Goal: Information Seeking & Learning: Check status

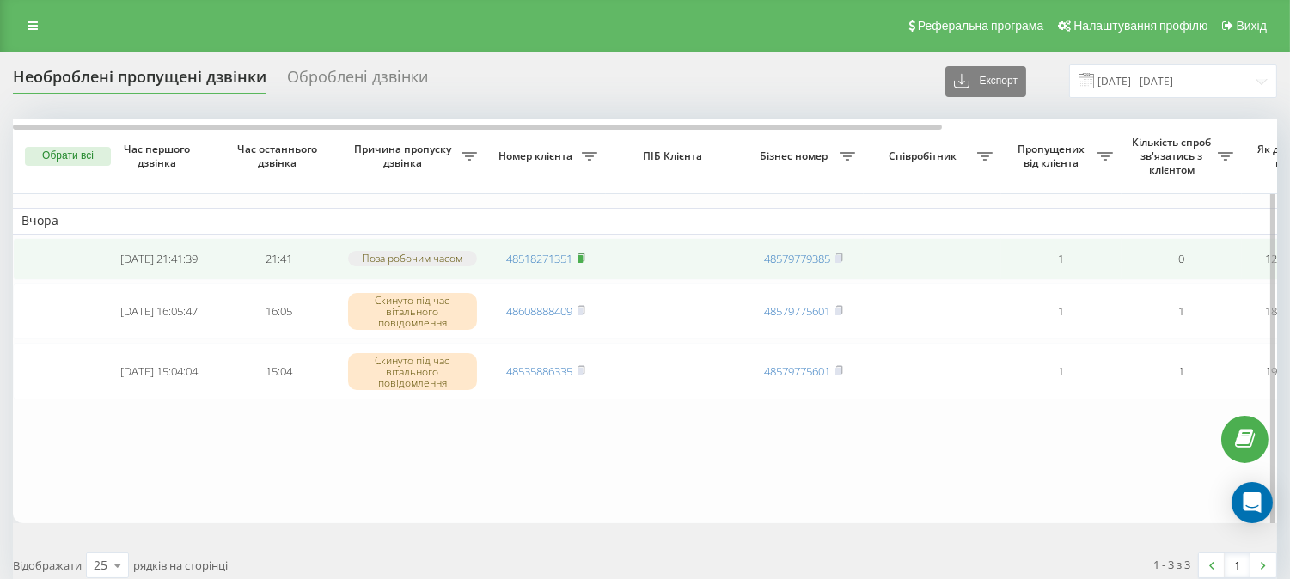
click at [583, 263] on rect at bounding box center [579, 259] width 5 height 8
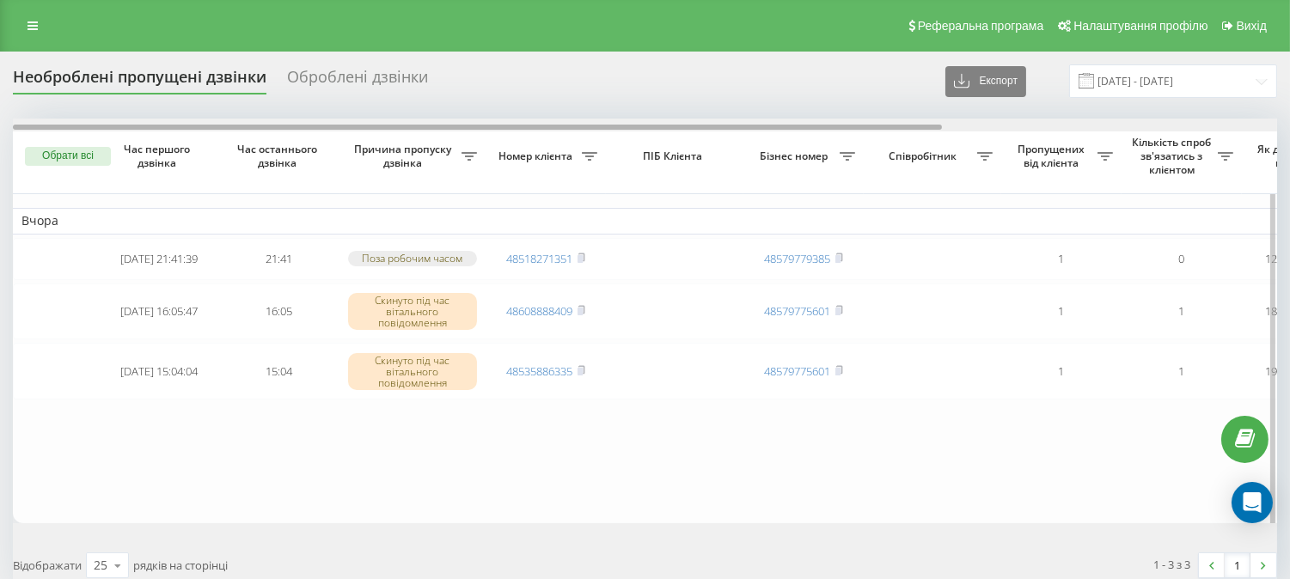
drag, startPoint x: 544, startPoint y: 125, endPoint x: 379, endPoint y: 126, distance: 165.0
click at [379, 126] on div at bounding box center [477, 127] width 929 height 5
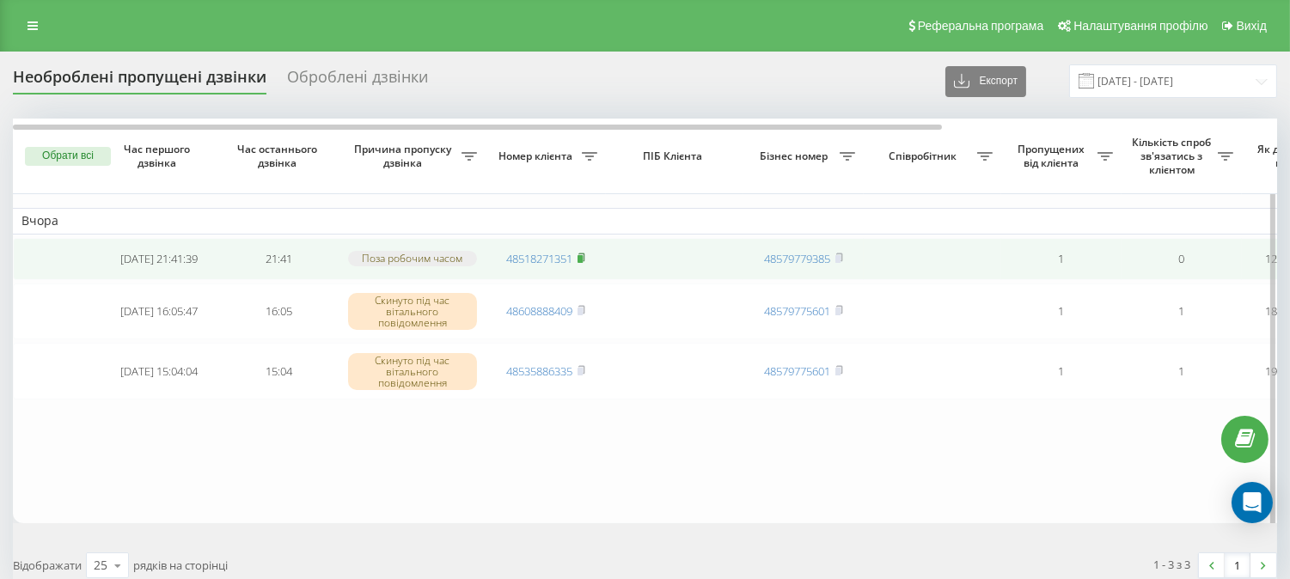
click at [581, 263] on rect at bounding box center [579, 259] width 5 height 8
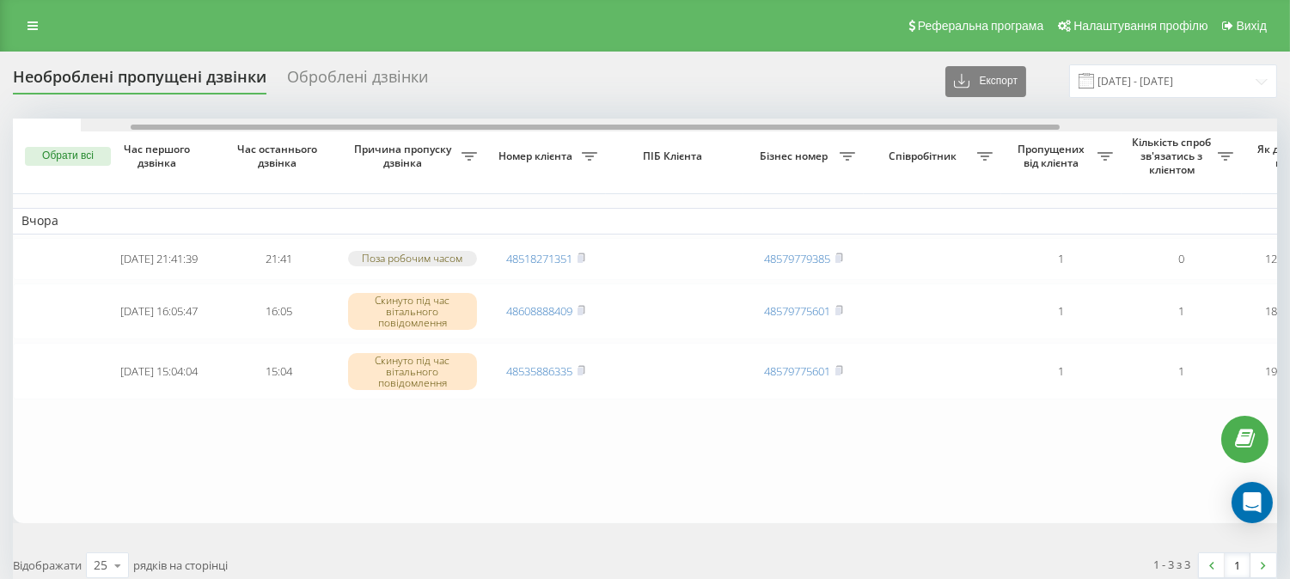
drag, startPoint x: 371, startPoint y: 126, endPoint x: 267, endPoint y: 77, distance: 114.9
click at [267, 77] on div "Необроблені пропущені дзвінки Оброблені дзвінки Експорт .csv .xlsx 21.08.2025 -…" at bounding box center [645, 327] width 1264 height 526
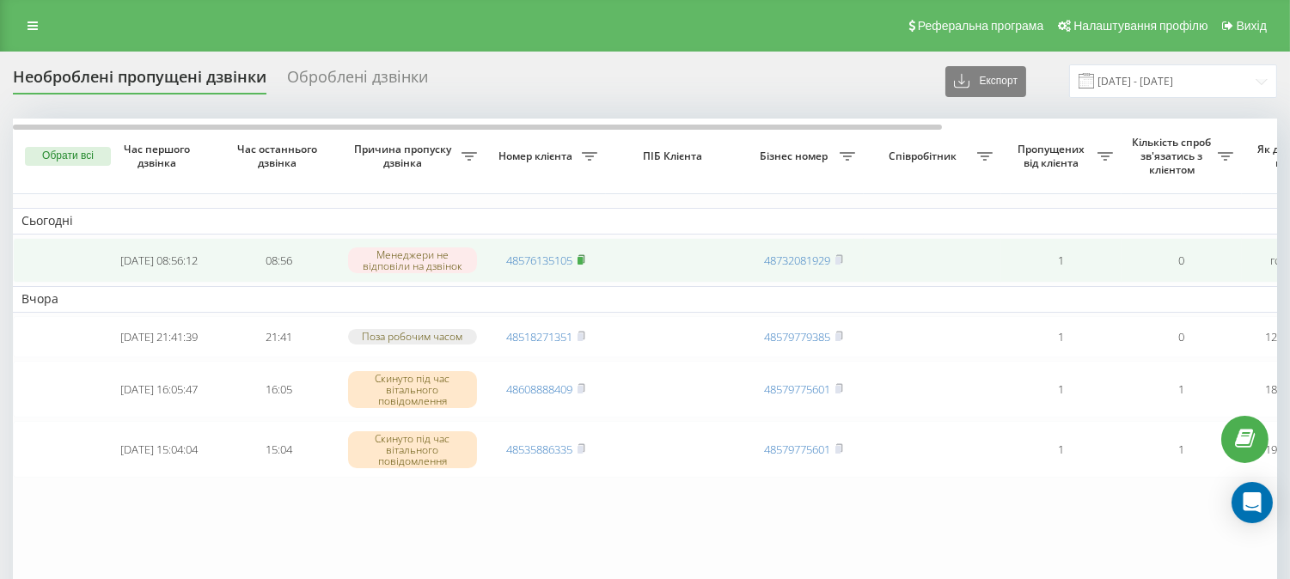
click at [584, 262] on icon at bounding box center [581, 258] width 6 height 8
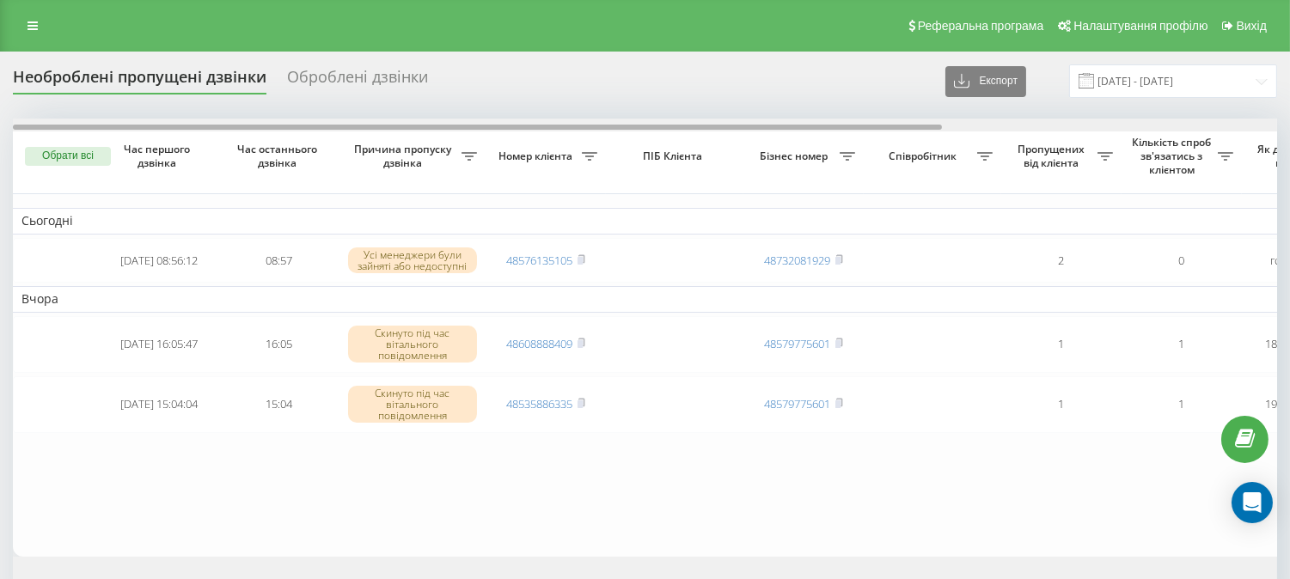
drag, startPoint x: 425, startPoint y: 125, endPoint x: 297, endPoint y: 89, distance: 133.3
click at [297, 89] on div "Необроблені пропущені дзвінки Оброблені дзвінки Експорт .csv .xlsx 21.08.2025 -…" at bounding box center [645, 343] width 1264 height 559
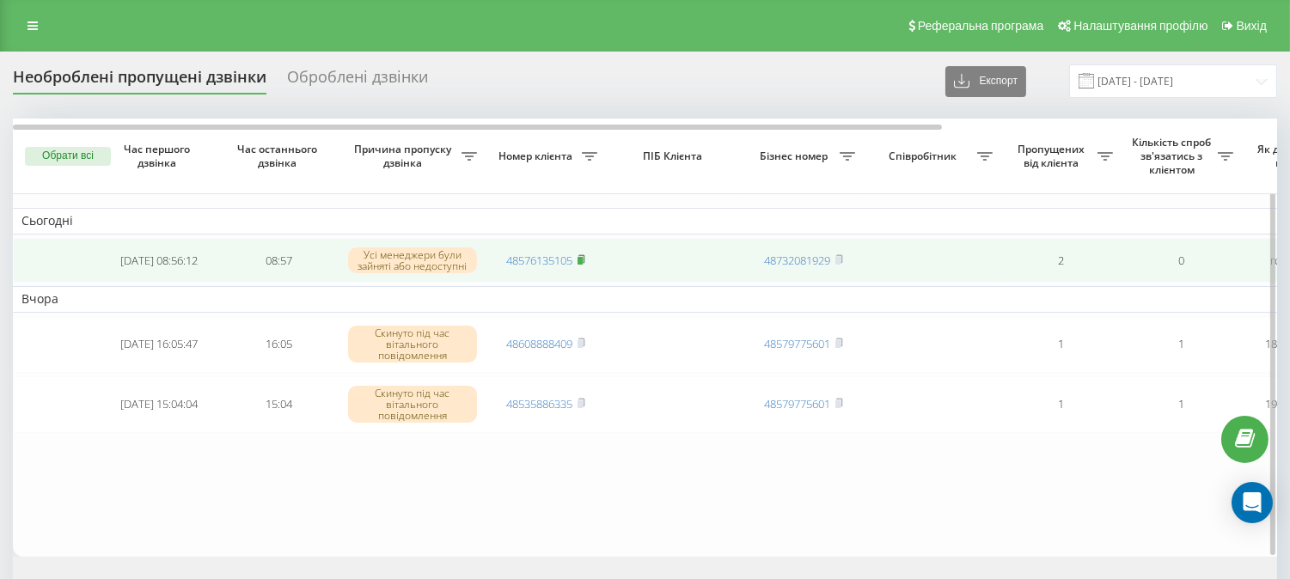
click at [585, 260] on icon at bounding box center [581, 259] width 8 height 10
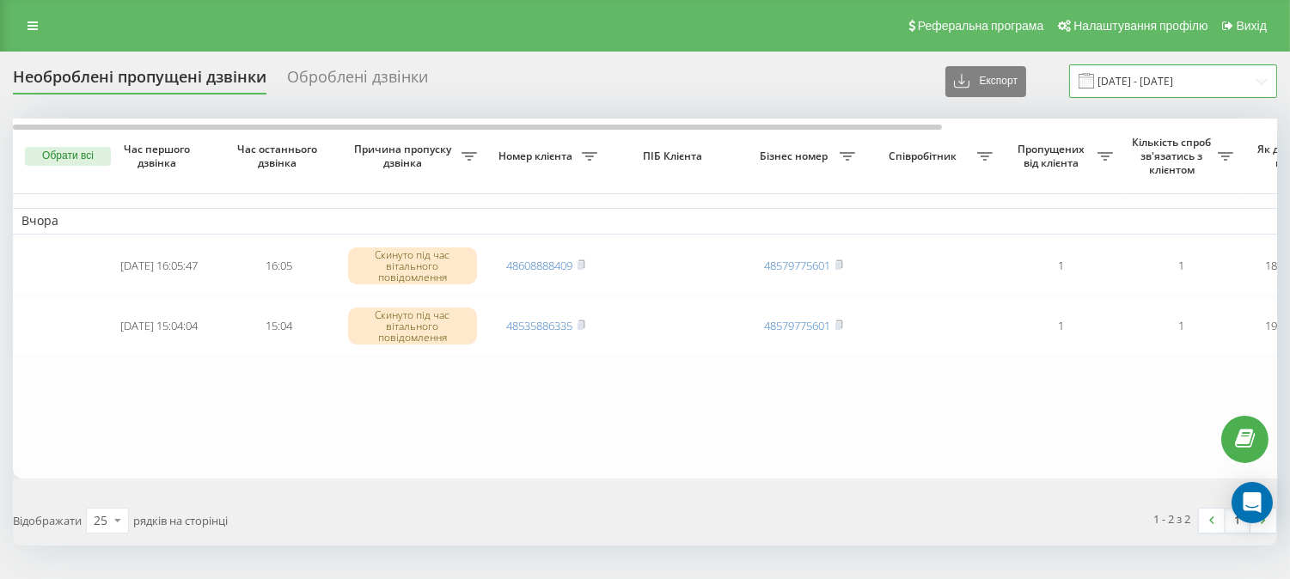
click at [1195, 78] on input "[DATE] - [DATE]" at bounding box center [1173, 81] width 208 height 34
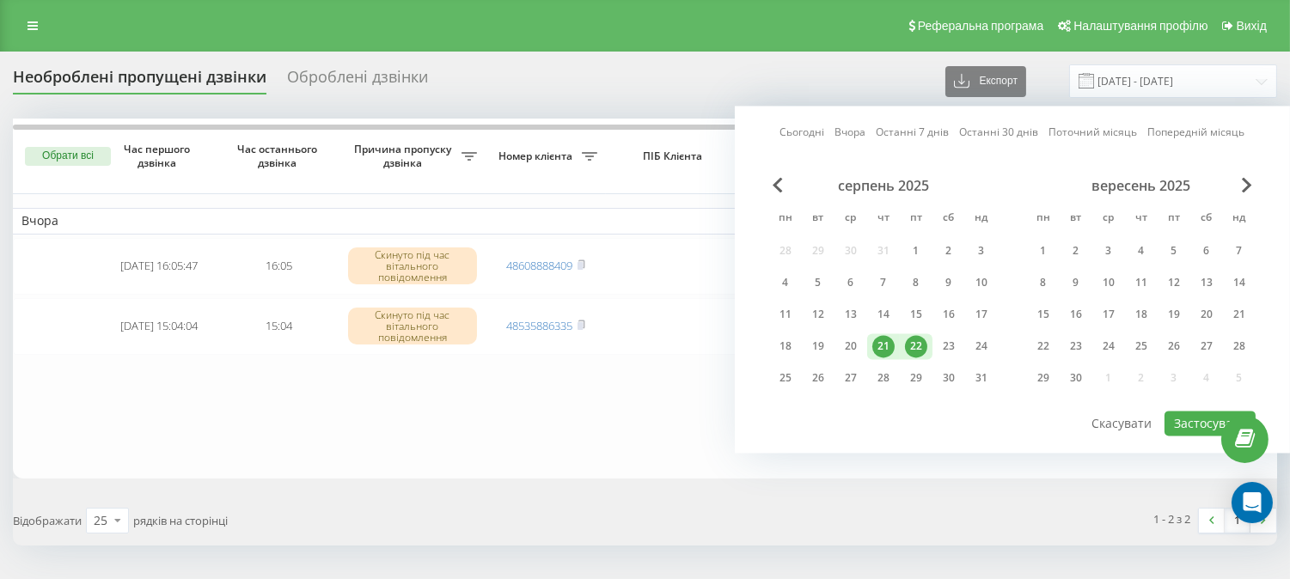
click at [919, 344] on div "22" at bounding box center [916, 346] width 22 height 22
click at [1175, 418] on button "Застосувати" at bounding box center [1209, 423] width 91 height 25
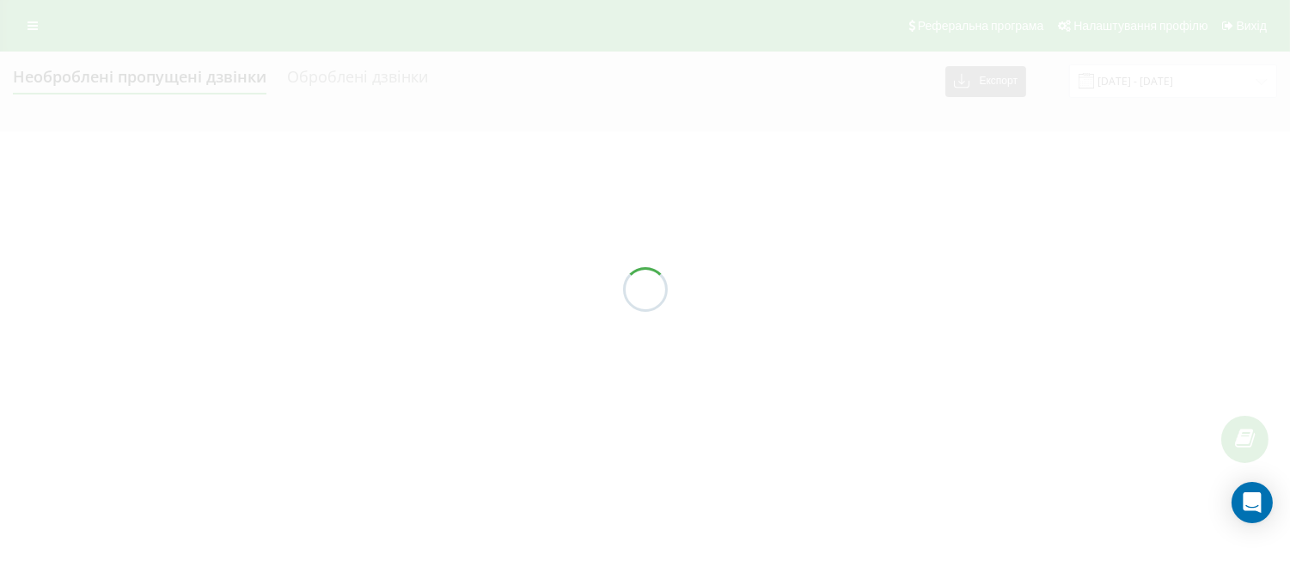
type input "22.08.2025 - 22.08.2025"
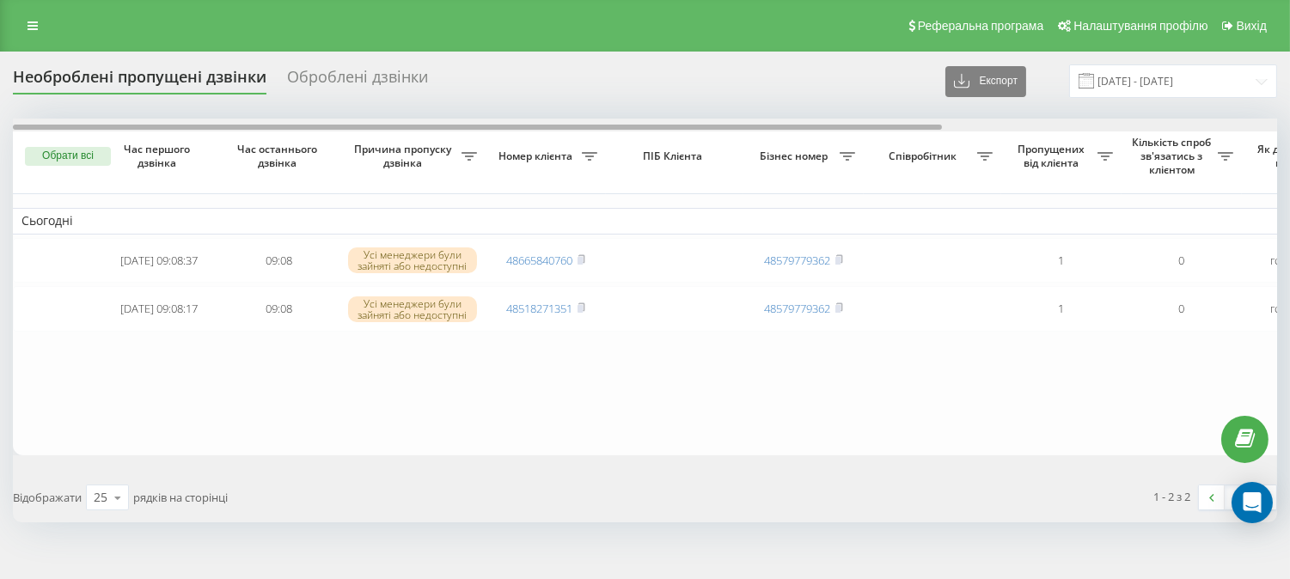
drag, startPoint x: 668, startPoint y: 125, endPoint x: 475, endPoint y: 96, distance: 194.7
click at [475, 96] on div "Необроблені пропущені дзвінки Оброблені дзвінки Експорт .csv .xlsx 22.08.2025 -…" at bounding box center [645, 293] width 1264 height 458
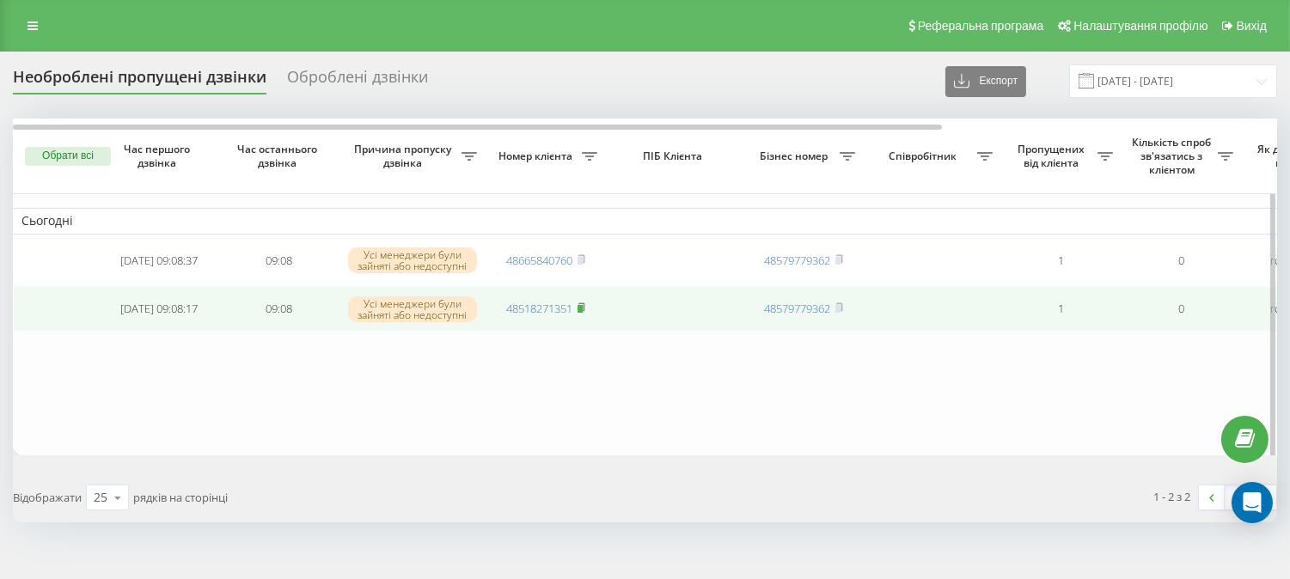
click at [583, 310] on rect at bounding box center [579, 309] width 5 height 8
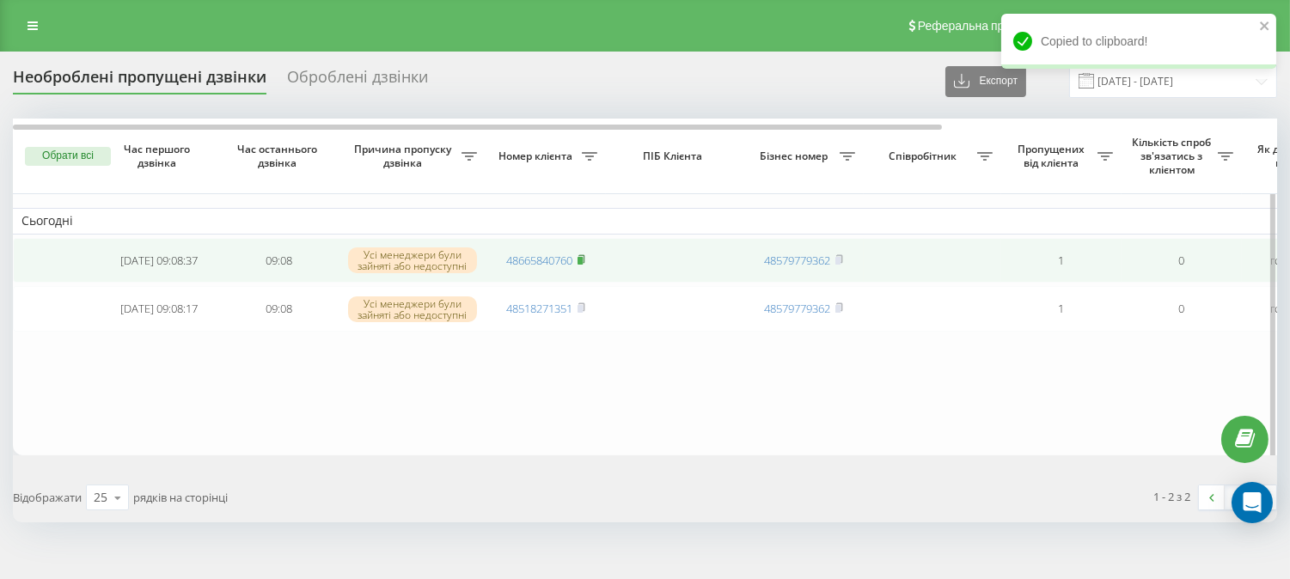
click at [583, 260] on rect at bounding box center [579, 261] width 5 height 8
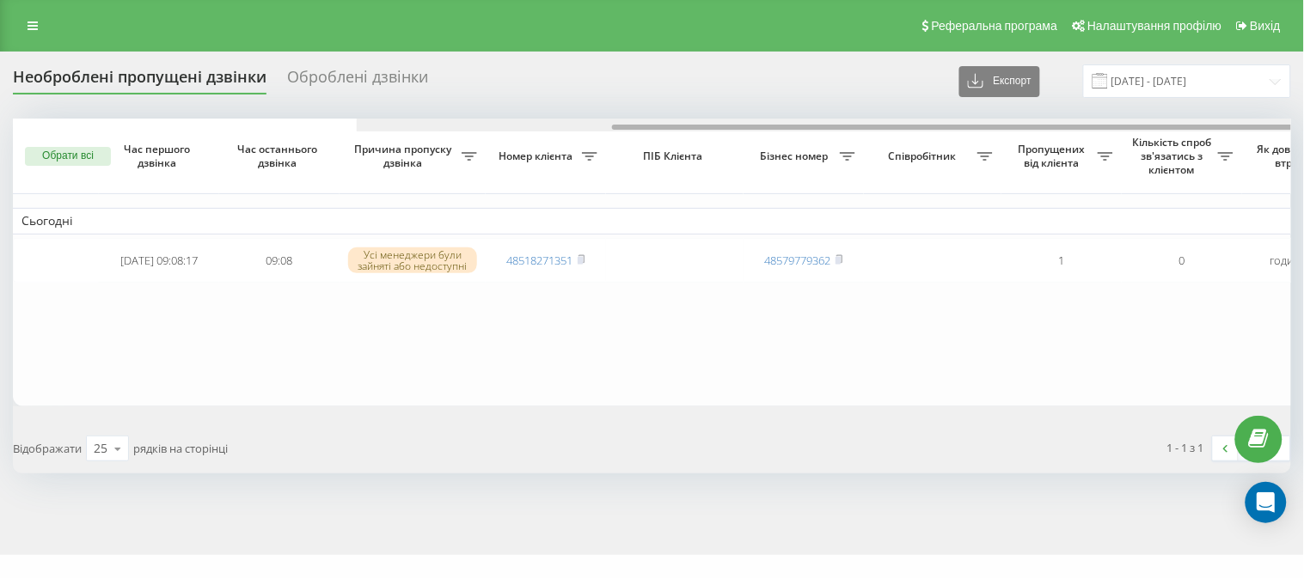
drag, startPoint x: 502, startPoint y: 125, endPoint x: 302, endPoint y: 72, distance: 207.2
click at [302, 72] on div "Необроблені пропущені дзвінки Оброблені дзвінки Експорт .csv .xlsx [DATE] - [DA…" at bounding box center [652, 268] width 1278 height 409
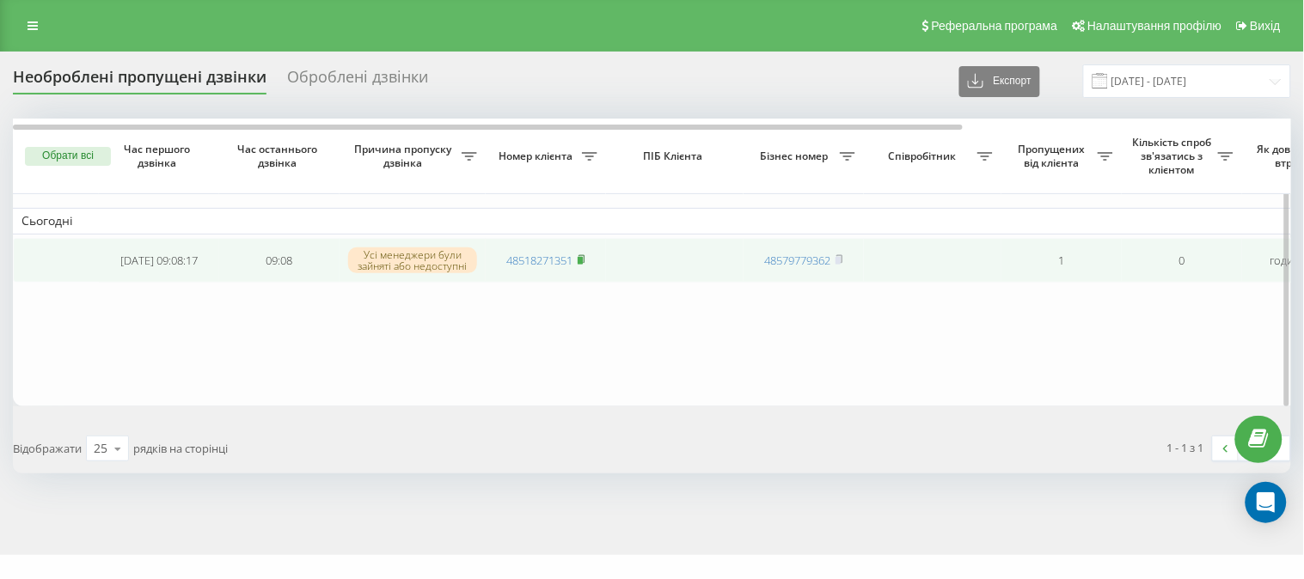
click at [583, 258] on rect at bounding box center [579, 261] width 5 height 8
click at [585, 263] on icon at bounding box center [581, 259] width 8 height 10
click at [580, 261] on rect at bounding box center [579, 261] width 5 height 8
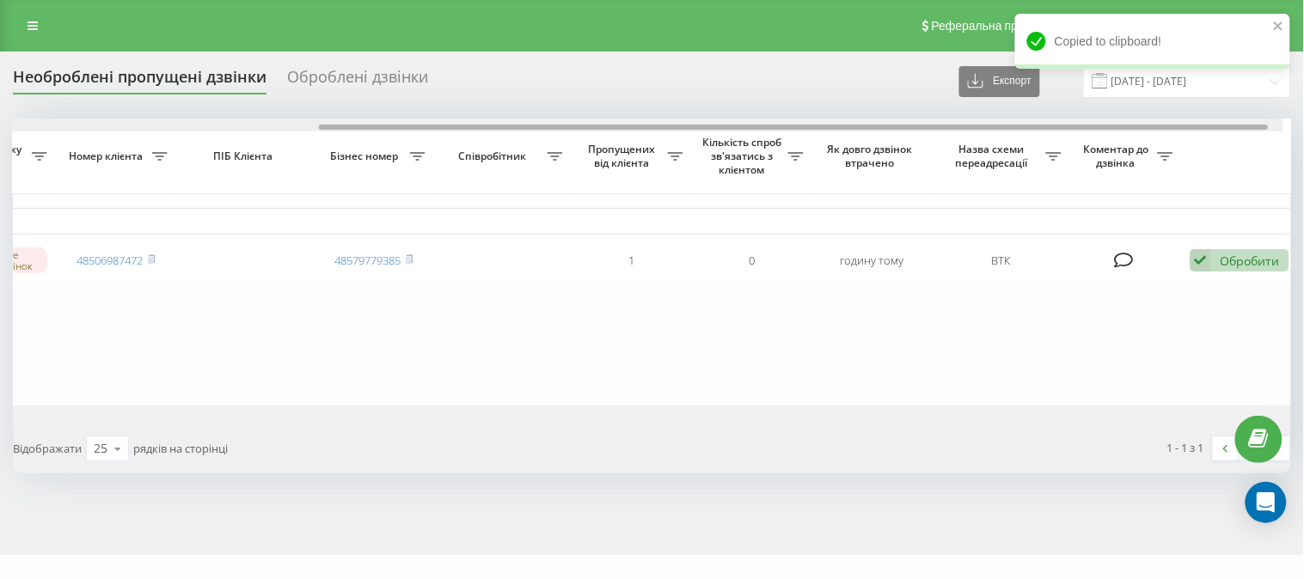
scroll to position [0, 33]
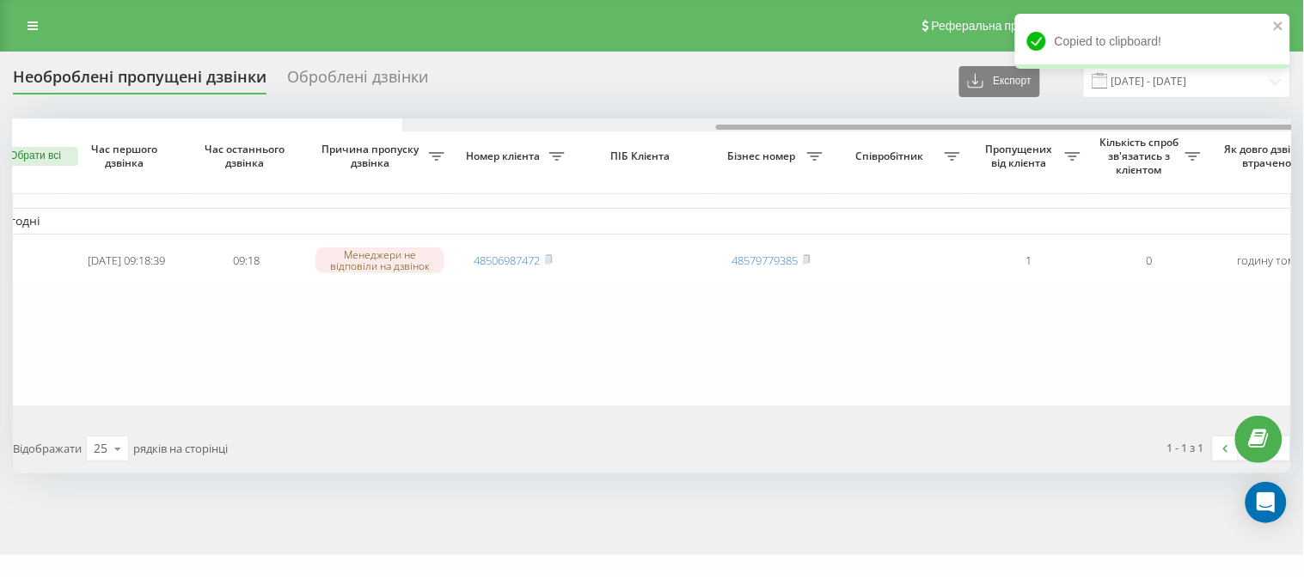
drag, startPoint x: 431, startPoint y: 127, endPoint x: 354, endPoint y: 91, distance: 85.3
click at [354, 91] on div "Необроблені пропущені дзвінки Оброблені дзвінки Експорт .csv .xlsx [DATE] - [DA…" at bounding box center [652, 268] width 1278 height 409
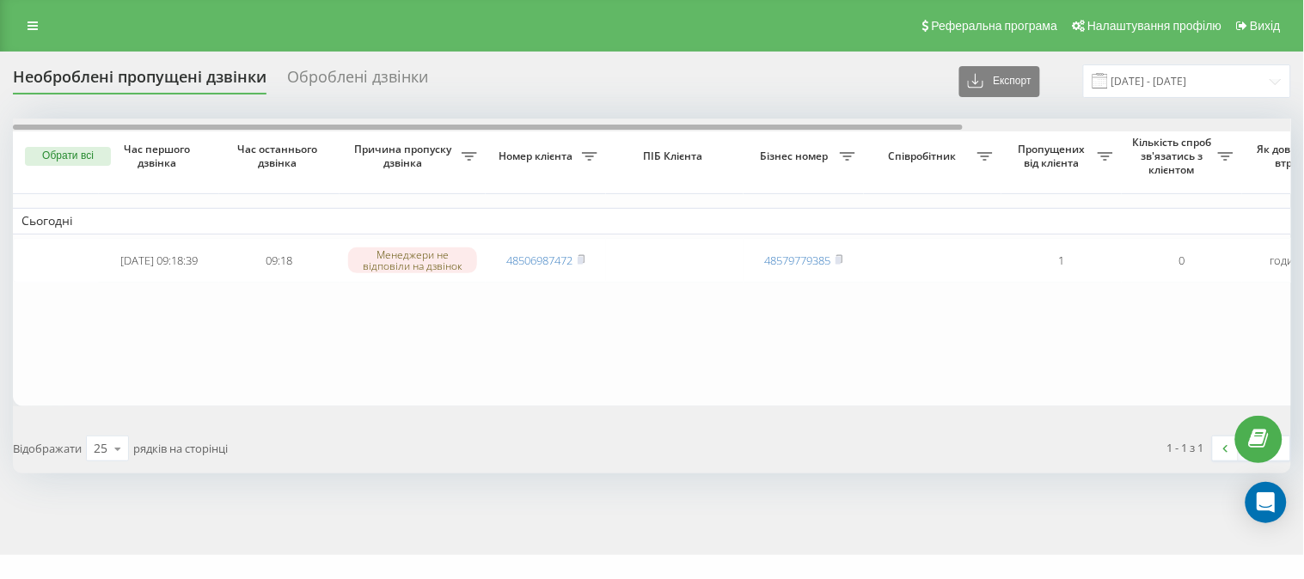
drag, startPoint x: 421, startPoint y: 130, endPoint x: 321, endPoint y: 64, distance: 120.4
click at [321, 64] on div "Необроблені пропущені дзвінки Оброблені дзвінки Експорт .csv .xlsx [DATE] - [DA…" at bounding box center [652, 268] width 1278 height 409
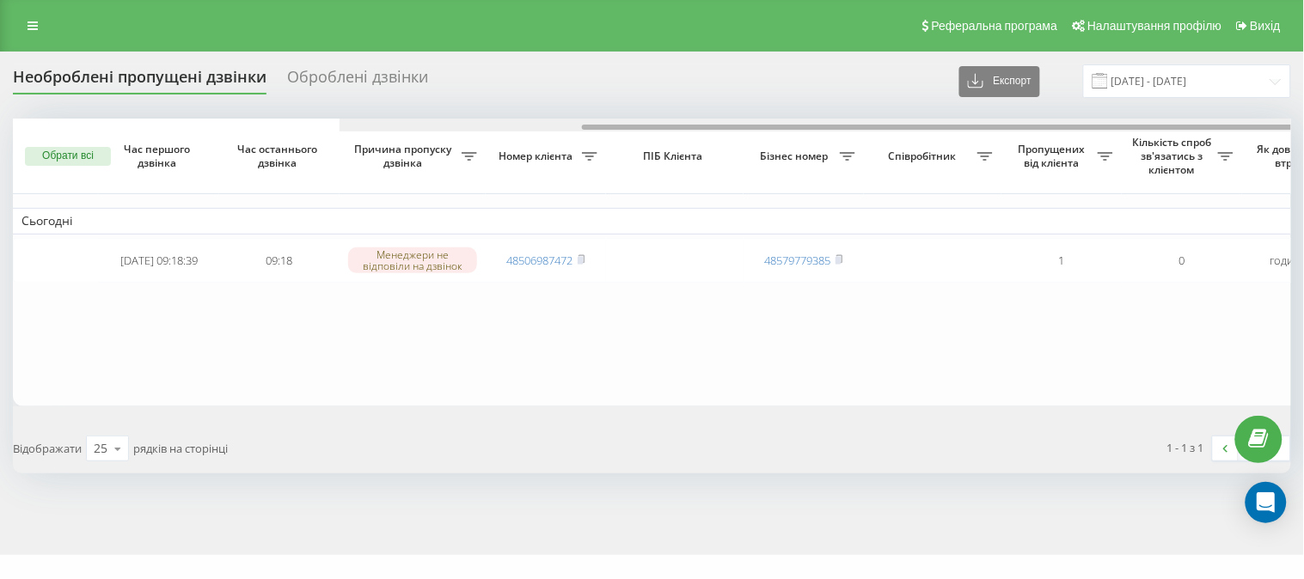
drag, startPoint x: 507, startPoint y: 125, endPoint x: 342, endPoint y: 87, distance: 169.5
click at [342, 87] on div "Необроблені пропущені дзвінки Оброблені дзвінки Експорт .csv .xlsx [DATE] - [DA…" at bounding box center [652, 268] width 1278 height 409
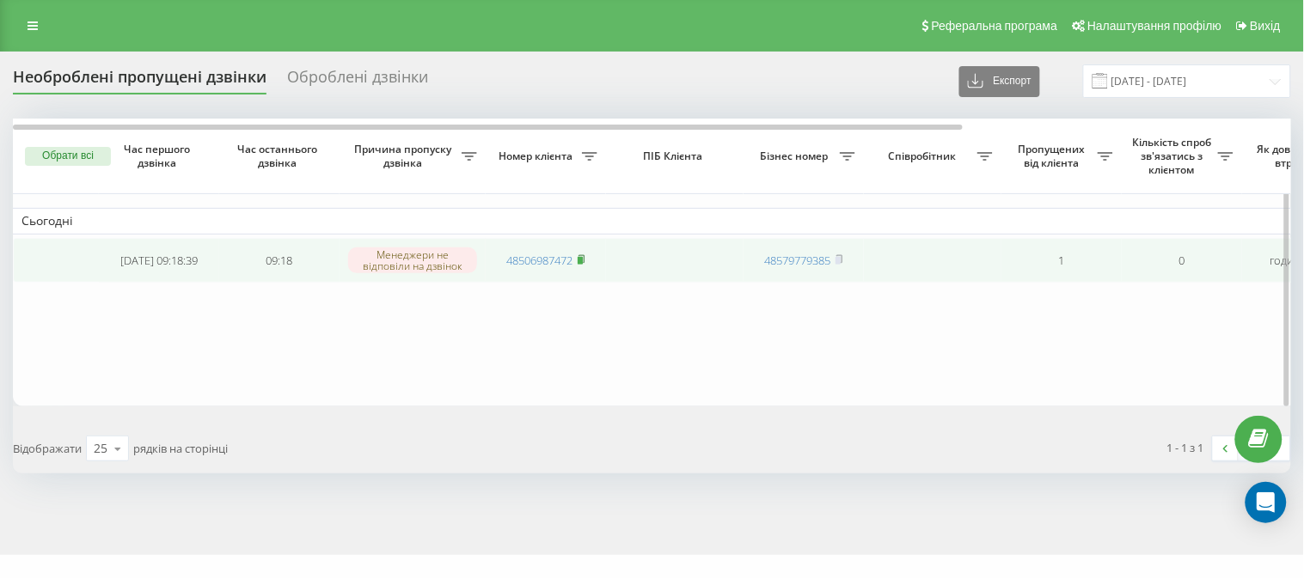
click at [585, 256] on icon at bounding box center [581, 259] width 8 height 10
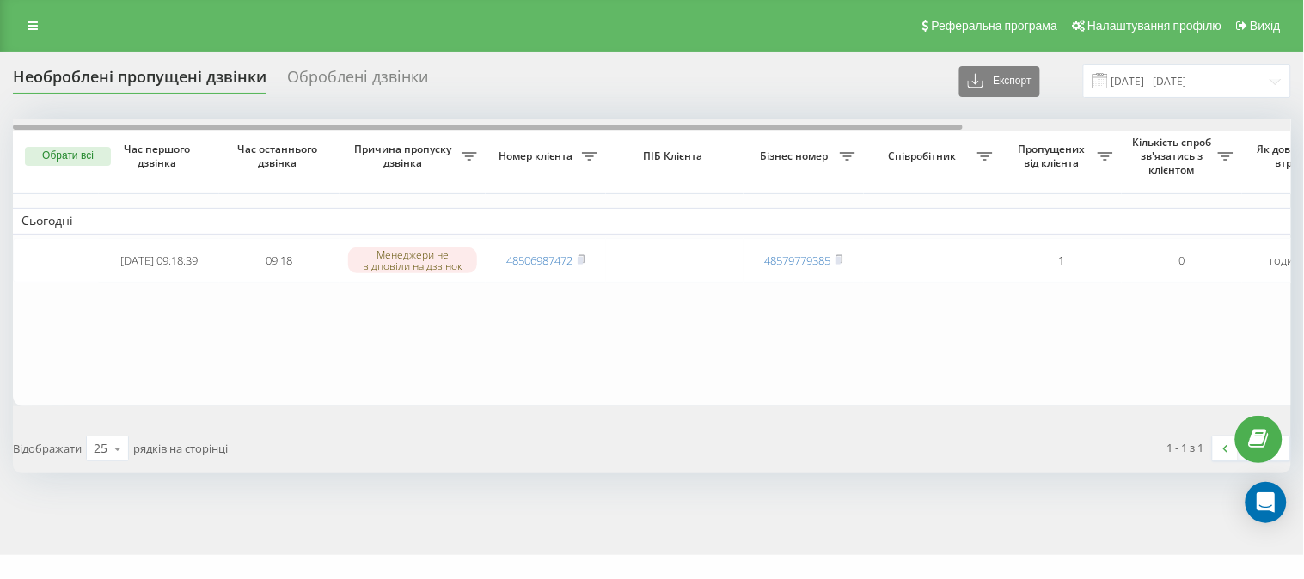
drag, startPoint x: 467, startPoint y: 126, endPoint x: 244, endPoint y: 76, distance: 229.1
click at [244, 76] on div "Необроблені пропущені дзвінки Оброблені дзвінки Експорт .csv .xlsx 22.08.2025 -…" at bounding box center [652, 268] width 1278 height 409
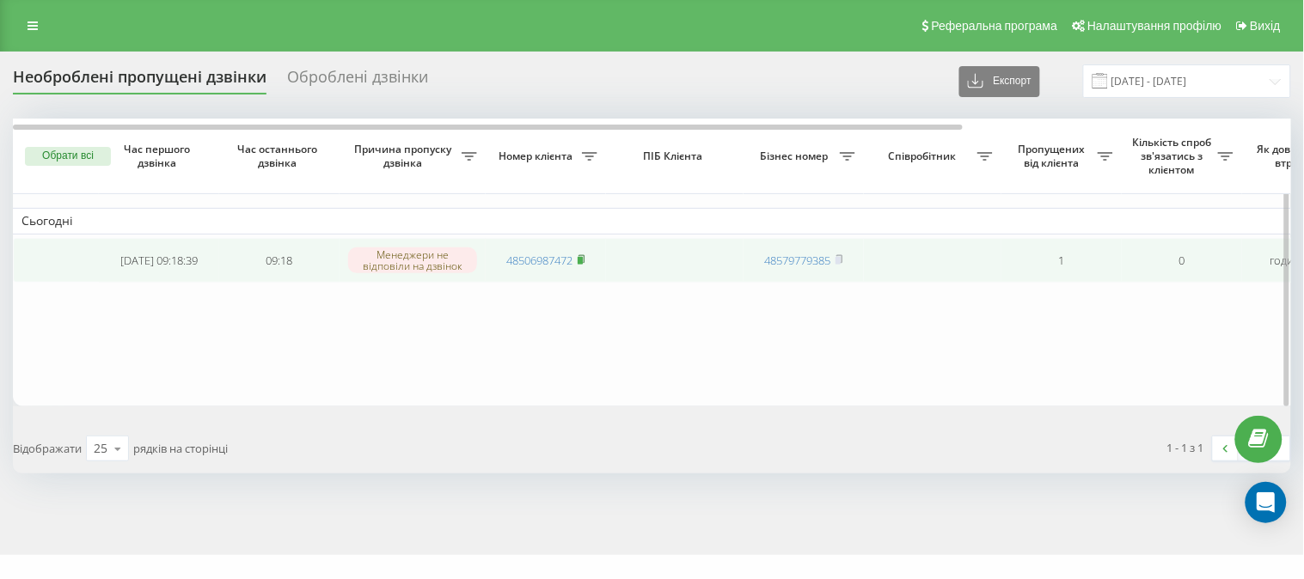
click at [583, 261] on rect at bounding box center [579, 261] width 5 height 8
click at [582, 261] on rect at bounding box center [579, 261] width 5 height 8
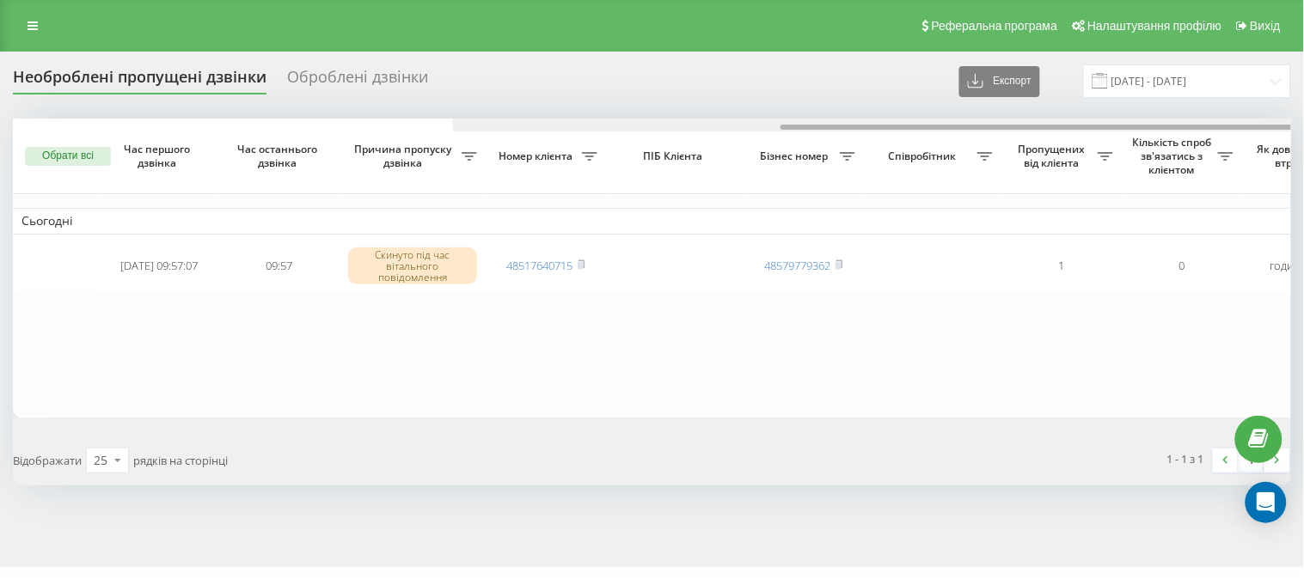
drag, startPoint x: 424, startPoint y: 126, endPoint x: 375, endPoint y: 107, distance: 53.6
click at [375, 107] on div "Необроблені пропущені дзвінки Оброблені дзвінки Експорт .csv .xlsx 22.08.2025 -…" at bounding box center [652, 274] width 1278 height 421
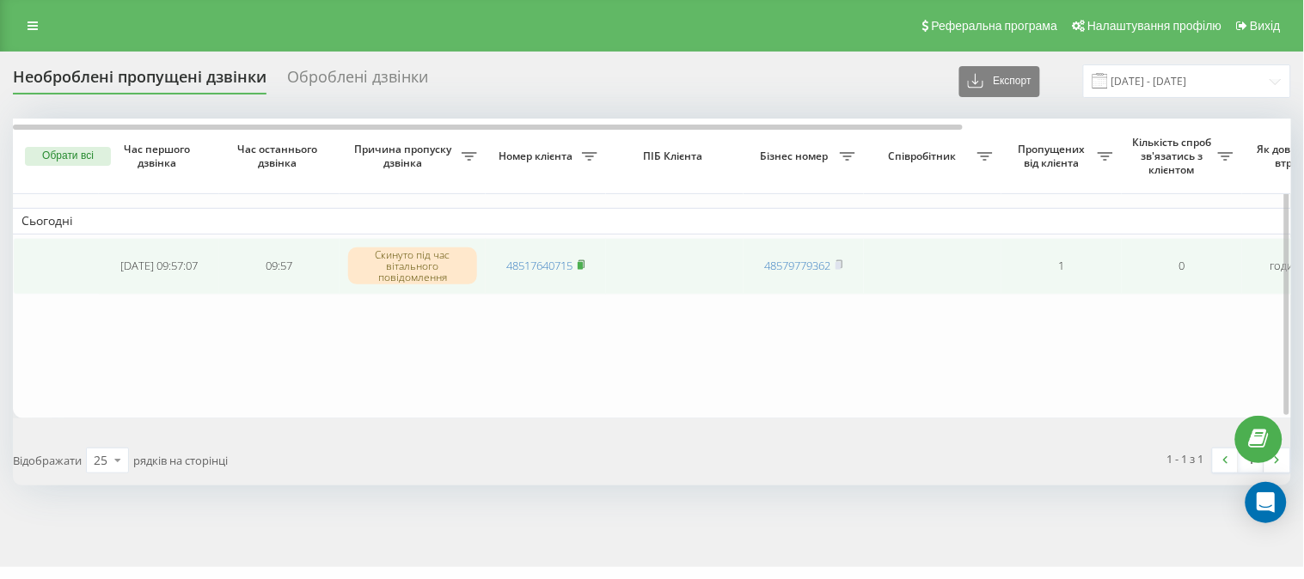
click at [579, 269] on rect at bounding box center [579, 266] width 5 height 8
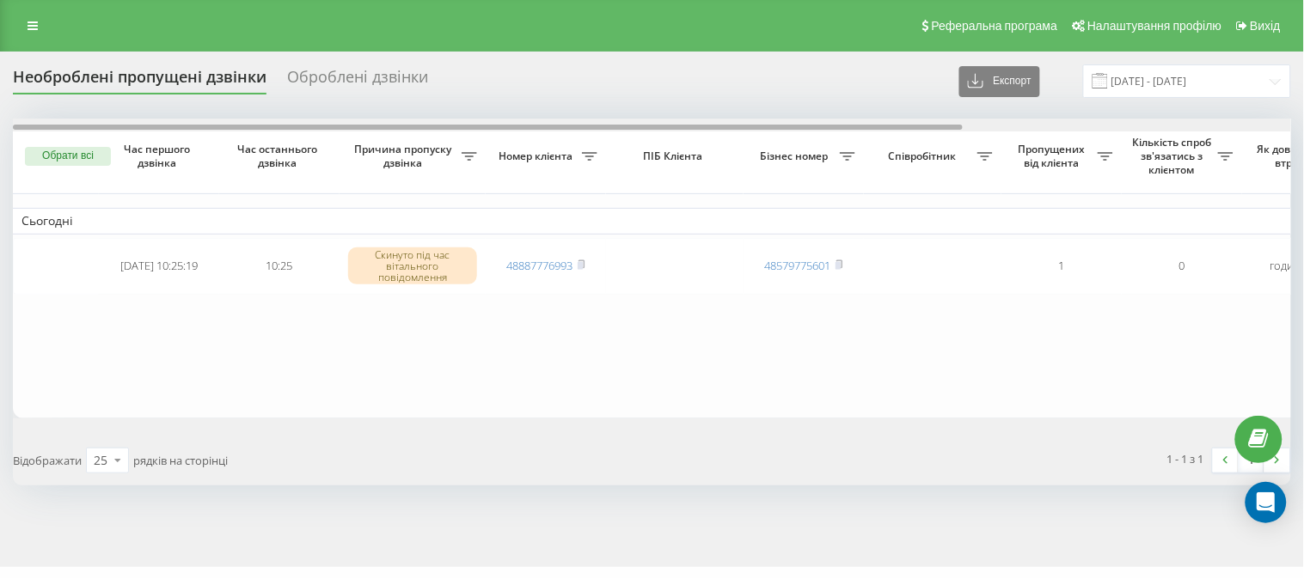
drag, startPoint x: 455, startPoint y: 125, endPoint x: 355, endPoint y: 97, distance: 104.2
click at [355, 97] on div "Необроблені пропущені дзвінки Оброблені дзвінки Експорт .csv .xlsx [DATE] - [DA…" at bounding box center [652, 274] width 1278 height 421
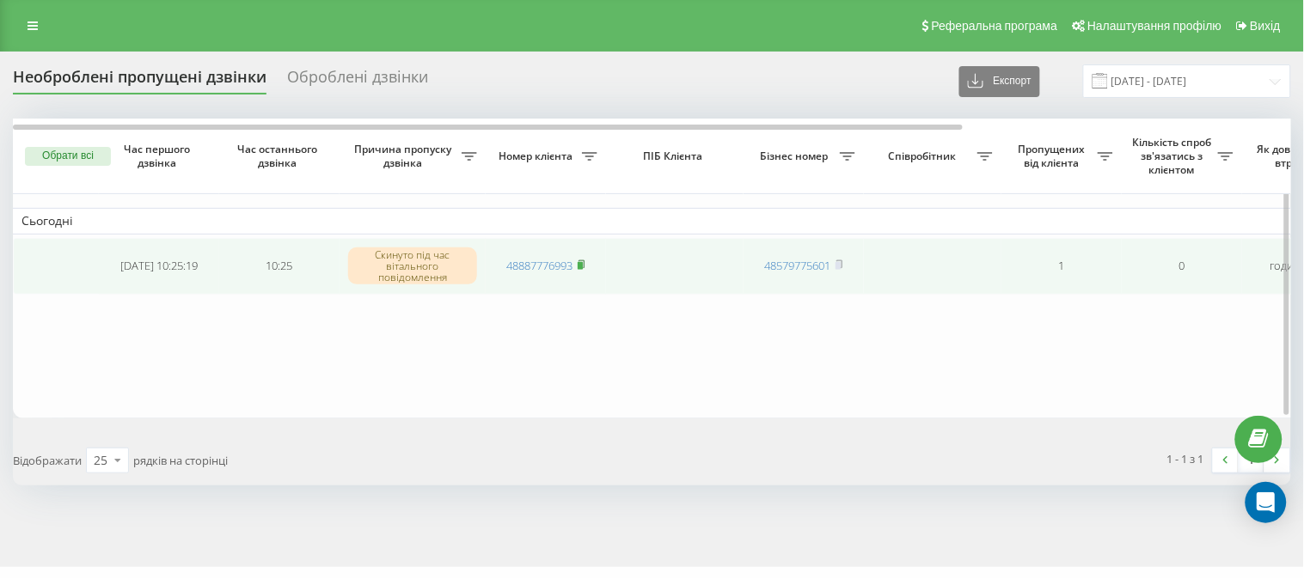
click at [582, 265] on rect at bounding box center [579, 266] width 5 height 8
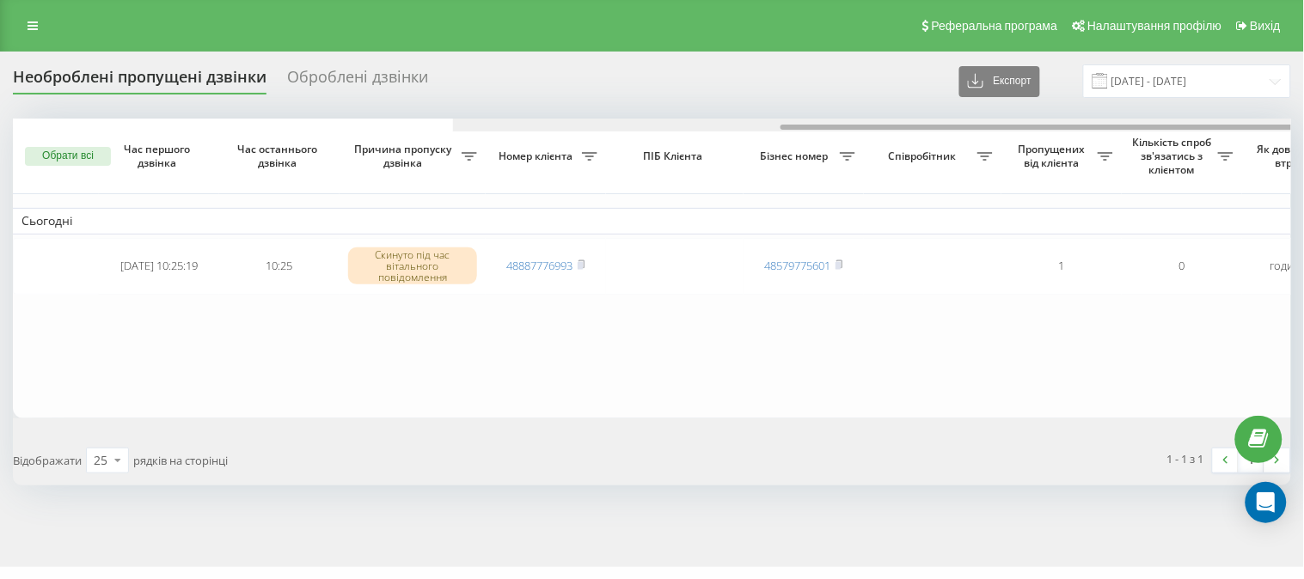
drag, startPoint x: 384, startPoint y: 127, endPoint x: 227, endPoint y: 40, distance: 179.6
click at [227, 40] on div "Реферальна програма Налаштування профілю Вихід Необроблені пропущені дзвінки Об…" at bounding box center [652, 283] width 1304 height 567
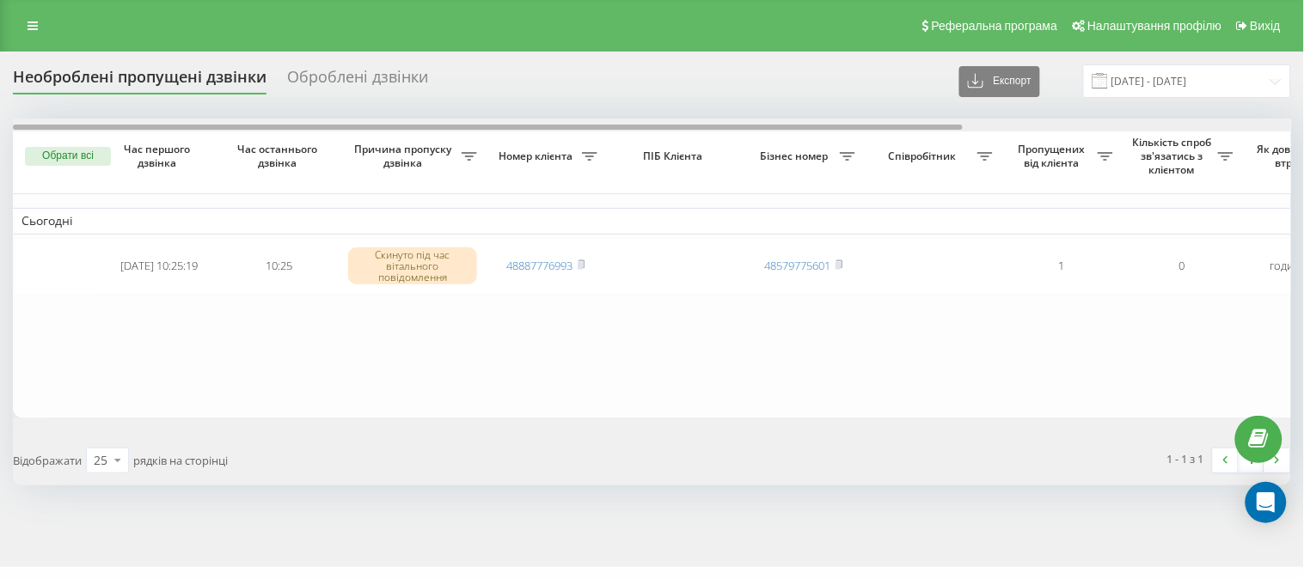
drag, startPoint x: 412, startPoint y: 127, endPoint x: 310, endPoint y: 101, distance: 105.7
click at [310, 101] on div "Необроблені пропущені дзвінки Оброблені дзвінки Експорт .csv .xlsx 22.08.2025 -…" at bounding box center [652, 274] width 1278 height 421
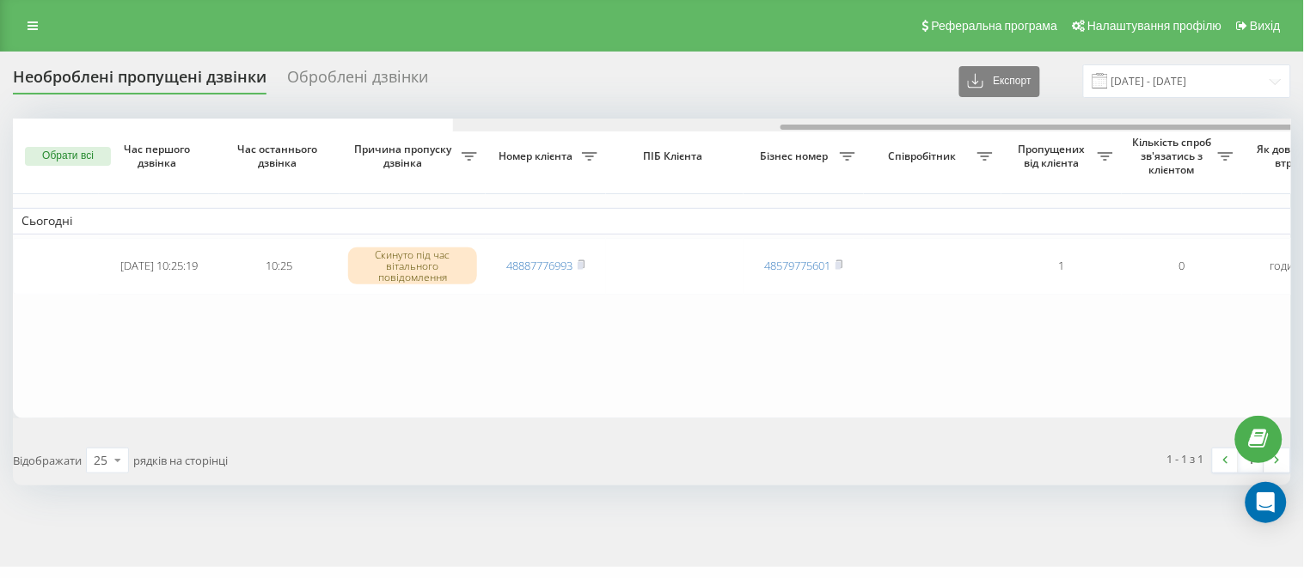
drag, startPoint x: 266, startPoint y: 129, endPoint x: 126, endPoint y: 58, distance: 157.2
click at [126, 58] on div "Необроблені пропущені дзвінки Оброблені дзвінки Експорт .csv .xlsx 22.08.2025 -…" at bounding box center [652, 310] width 1304 height 516
drag, startPoint x: 357, startPoint y: 130, endPoint x: 294, endPoint y: 61, distance: 93.6
click at [294, 61] on div "Необроблені пропущені дзвінки Оброблені дзвінки Експорт .csv .xlsx [DATE] - [DA…" at bounding box center [652, 310] width 1304 height 516
drag, startPoint x: 391, startPoint y: 129, endPoint x: 293, endPoint y: 57, distance: 121.7
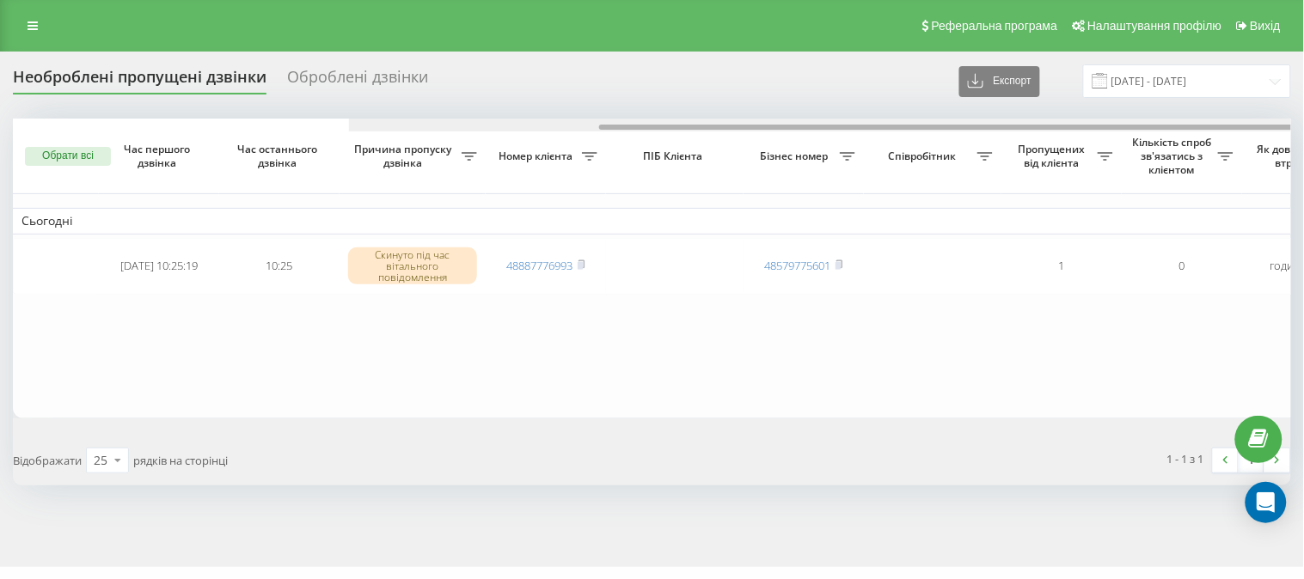
click at [293, 57] on div "Необроблені пропущені дзвінки Оброблені дзвінки Експорт .csv .xlsx 22.08.2025 -…" at bounding box center [652, 310] width 1304 height 516
drag, startPoint x: 385, startPoint y: 130, endPoint x: 239, endPoint y: 98, distance: 149.5
click at [239, 98] on div "Необроблені пропущені дзвінки Оброблені дзвінки Експорт .csv .xlsx 22.08.2025 -…" at bounding box center [652, 274] width 1278 height 421
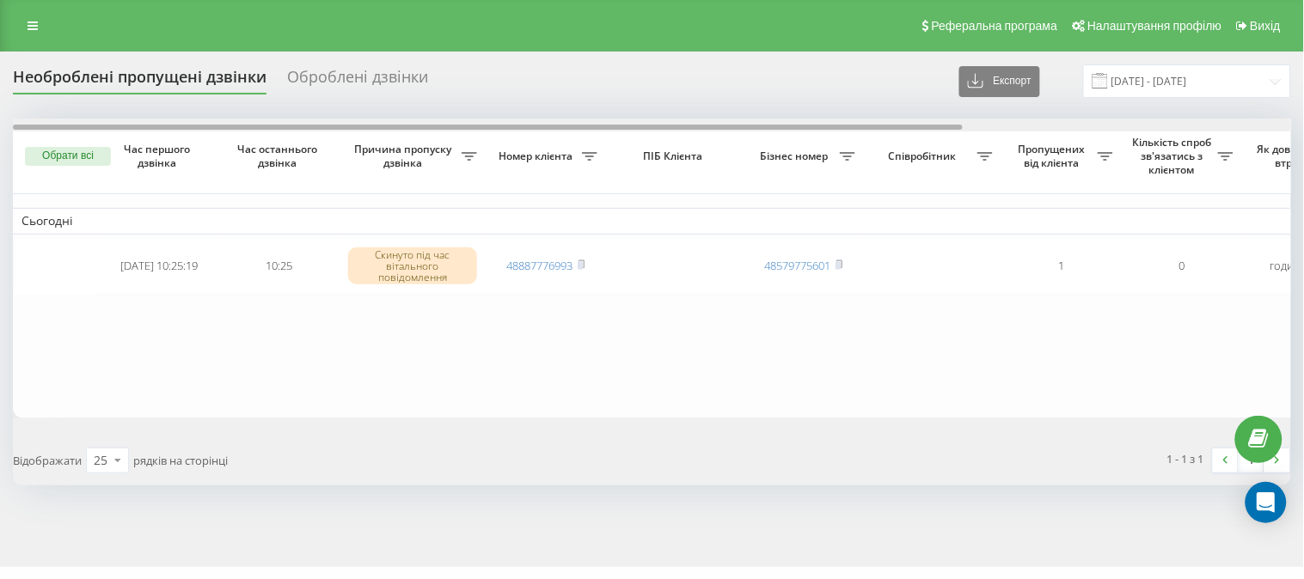
drag, startPoint x: 347, startPoint y: 126, endPoint x: 263, endPoint y: 57, distance: 109.2
click at [263, 57] on div "Необроблені пропущені дзвінки Оброблені дзвінки Експорт .csv .xlsx 22.08.2025 -…" at bounding box center [652, 310] width 1304 height 516
drag, startPoint x: 423, startPoint y: 126, endPoint x: 354, endPoint y: 77, distance: 84.4
click at [354, 77] on div "Необроблені пропущені дзвінки Оброблені дзвінки Експорт .csv .xlsx 22.08.2025 -…" at bounding box center [652, 274] width 1278 height 421
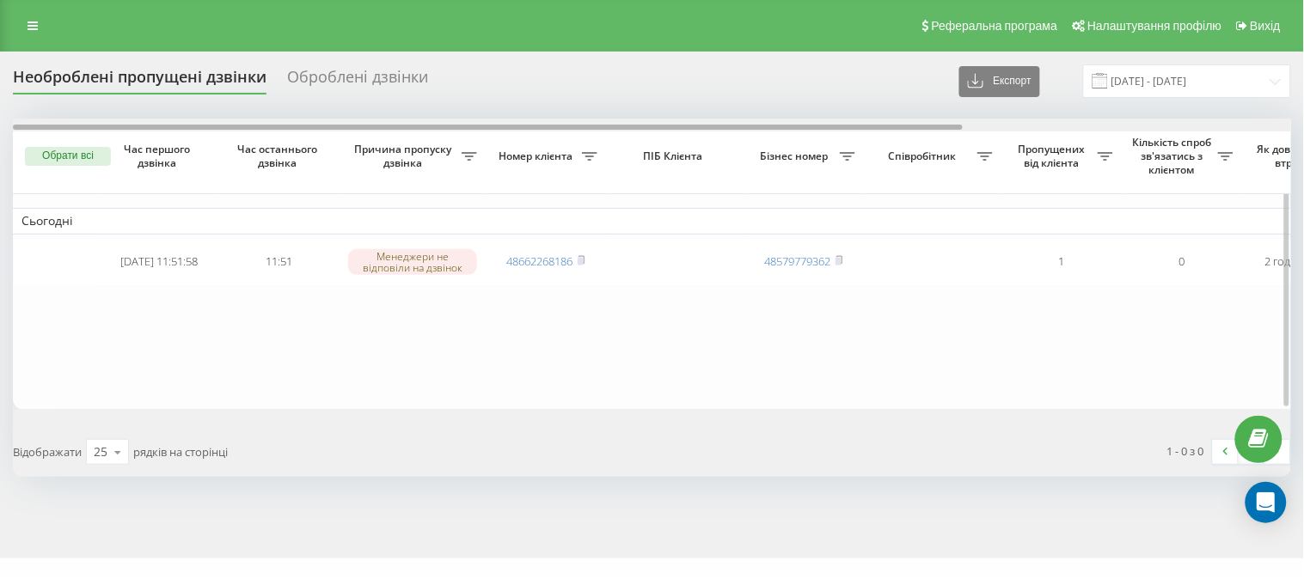
drag, startPoint x: 393, startPoint y: 127, endPoint x: 229, endPoint y: 140, distance: 164.6
click at [229, 140] on div "Обрати всі Час першого дзвінка Час останнього дзвінка Причина пропуску дзвінка …" at bounding box center [652, 264] width 1278 height 290
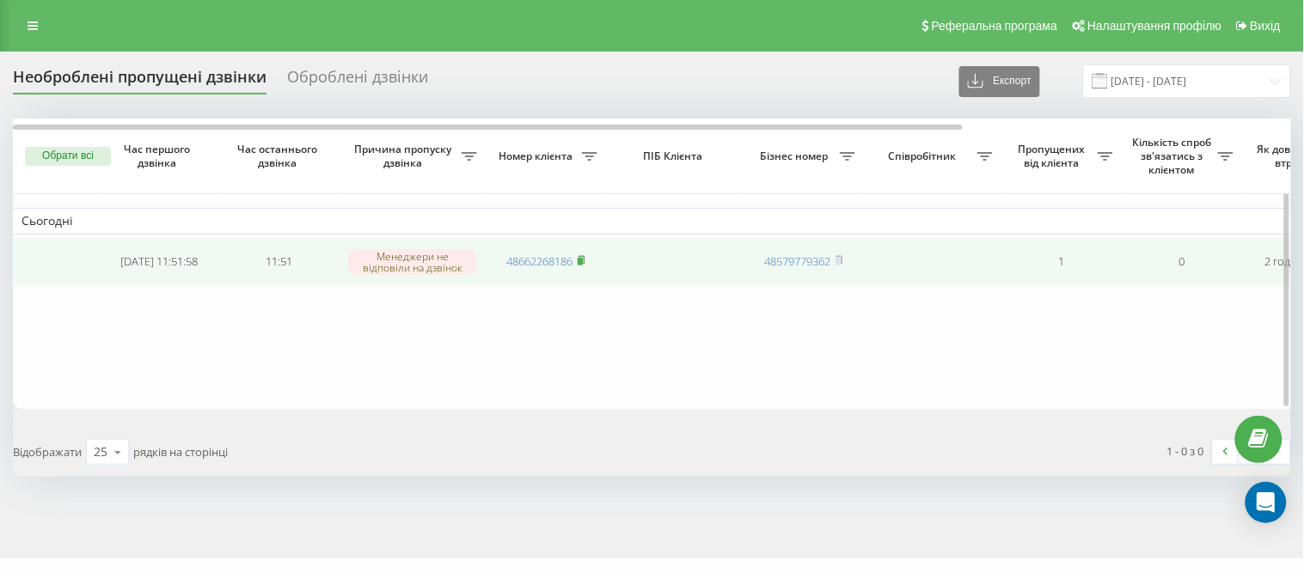
click at [584, 263] on icon at bounding box center [581, 260] width 6 height 8
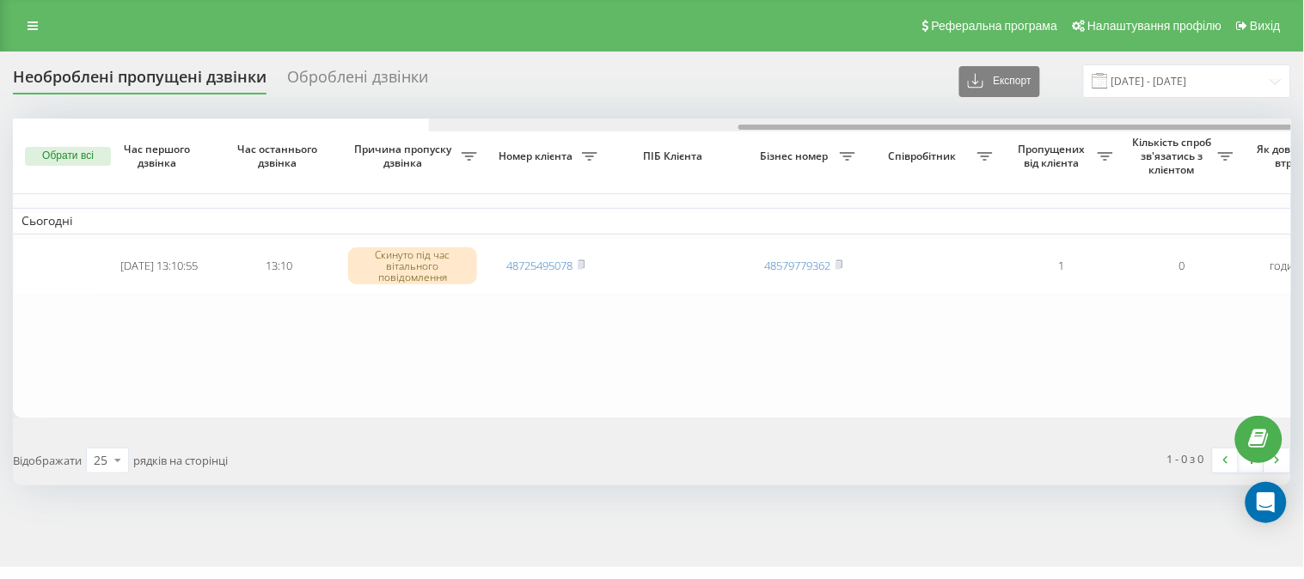
drag, startPoint x: 339, startPoint y: 130, endPoint x: 166, endPoint y: 64, distance: 185.8
click at [166, 64] on div "Необроблені пропущені дзвінки Оброблені дзвінки Експорт .csv .xlsx [DATE] - [DA…" at bounding box center [652, 274] width 1278 height 421
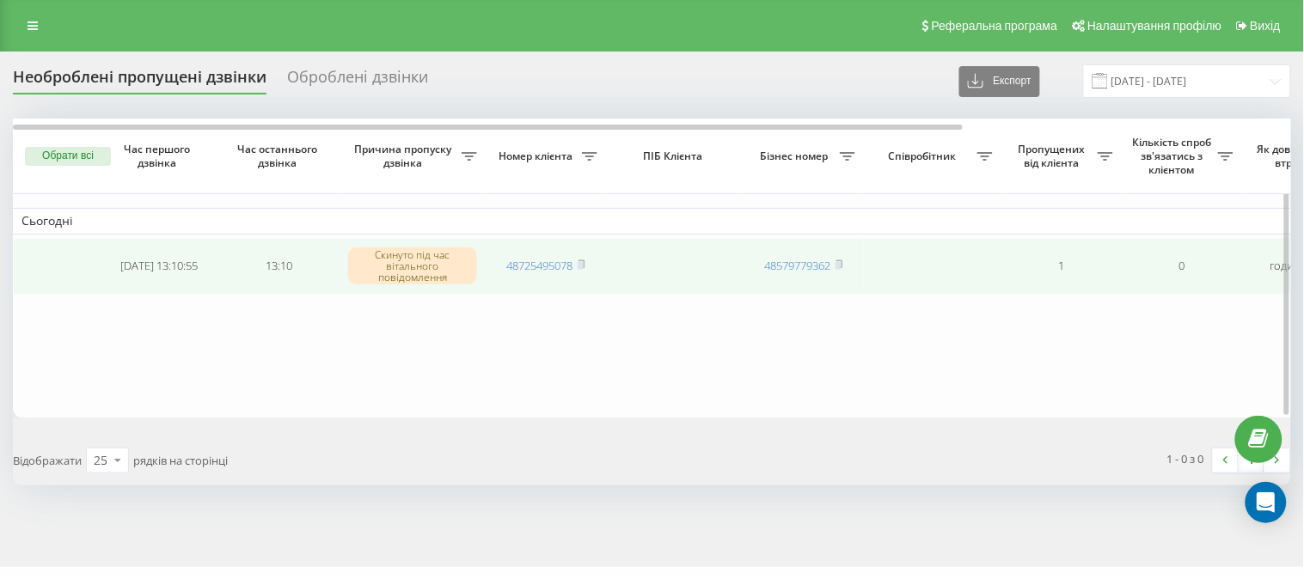
click at [587, 267] on td "48725495078" at bounding box center [545, 266] width 120 height 57
click at [581, 265] on rect at bounding box center [579, 266] width 5 height 8
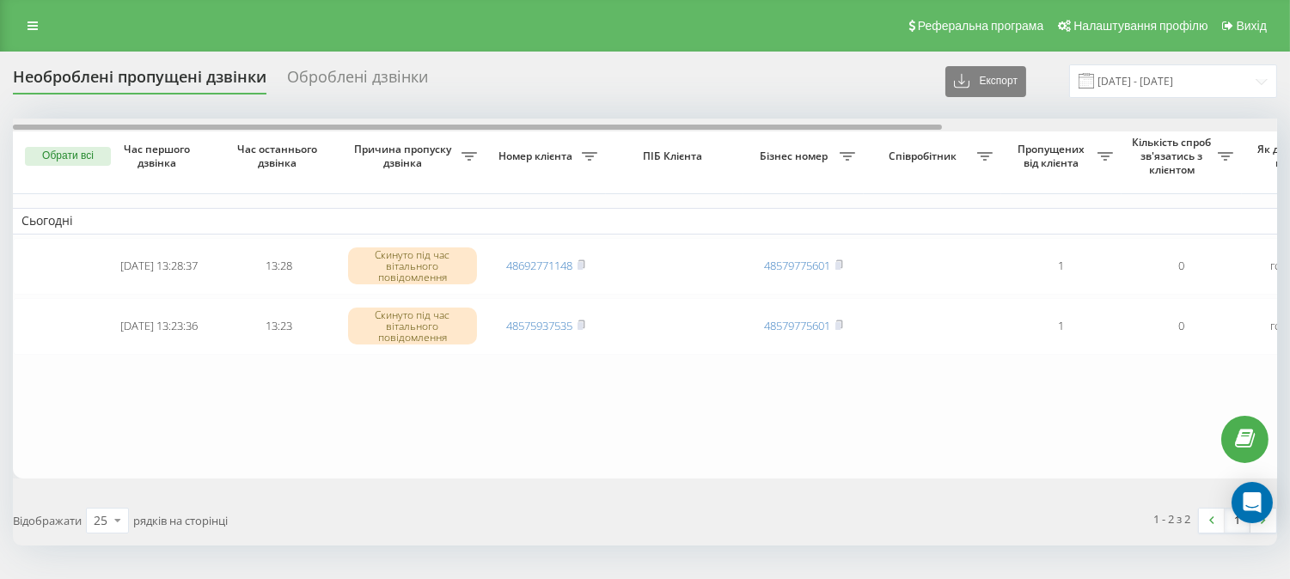
drag, startPoint x: 389, startPoint y: 126, endPoint x: 296, endPoint y: 107, distance: 94.7
click at [296, 107] on div "Необроблені пропущені дзвінки Оброблені дзвінки Експорт .csv .xlsx 22.08.2025 -…" at bounding box center [645, 304] width 1264 height 481
drag, startPoint x: 390, startPoint y: 129, endPoint x: 259, endPoint y: 61, distance: 148.0
click at [259, 61] on div "Необроблені пропущені дзвінки Оброблені дзвінки Експорт .csv .xlsx [DATE] - [DA…" at bounding box center [645, 340] width 1290 height 576
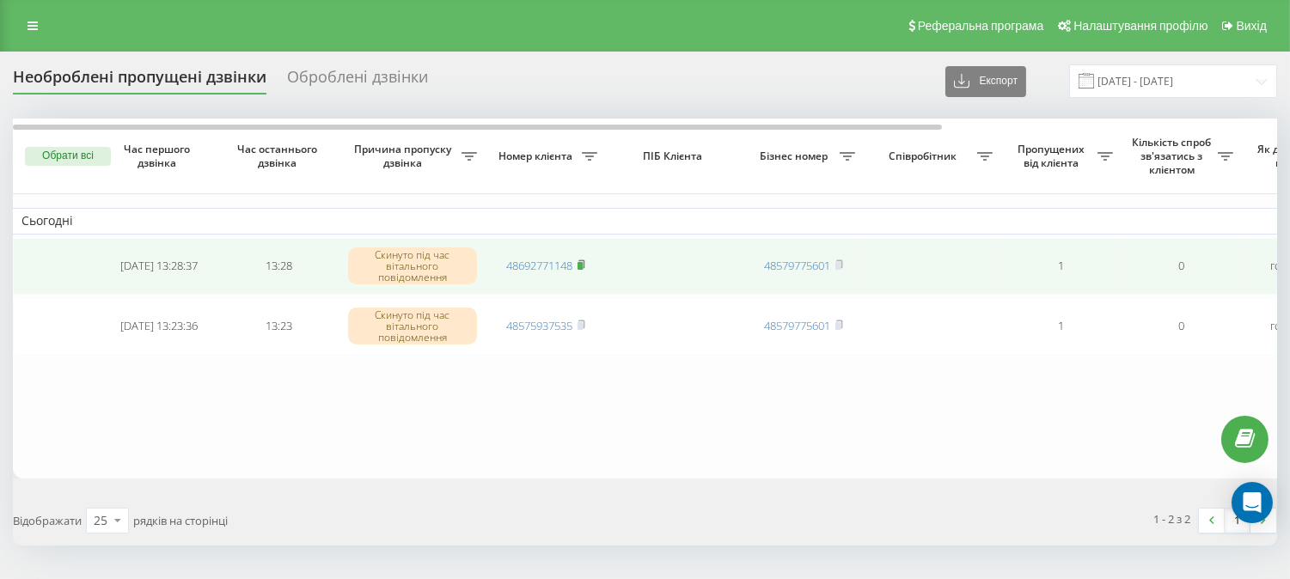
click at [583, 266] on rect at bounding box center [579, 266] width 5 height 8
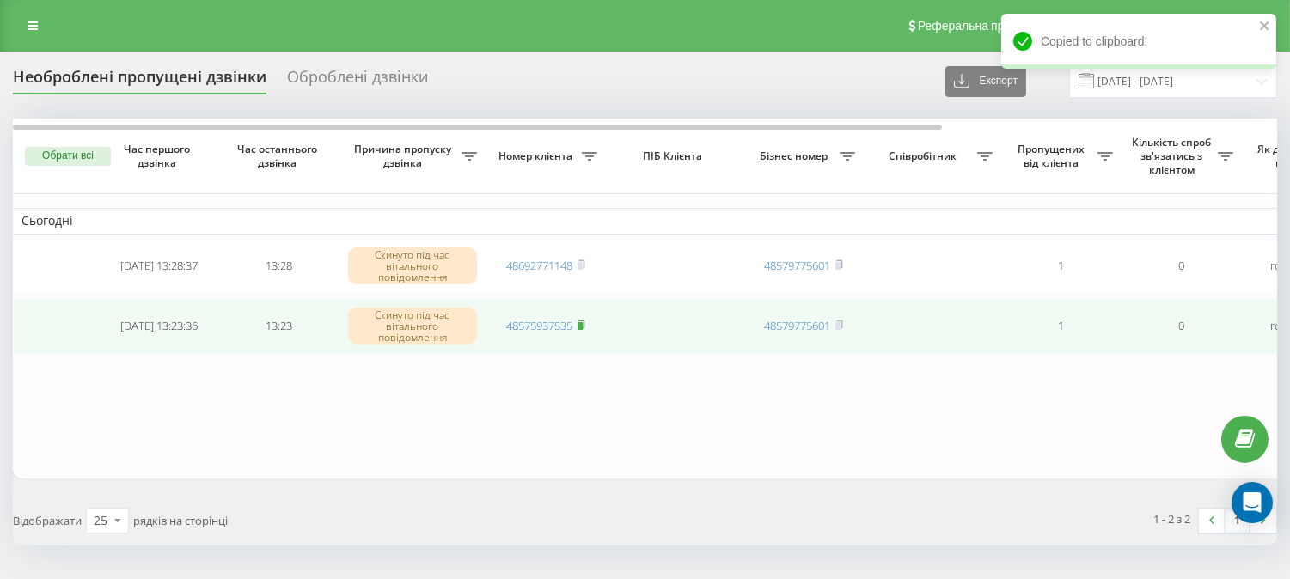
click at [583, 325] on rect at bounding box center [579, 326] width 5 height 8
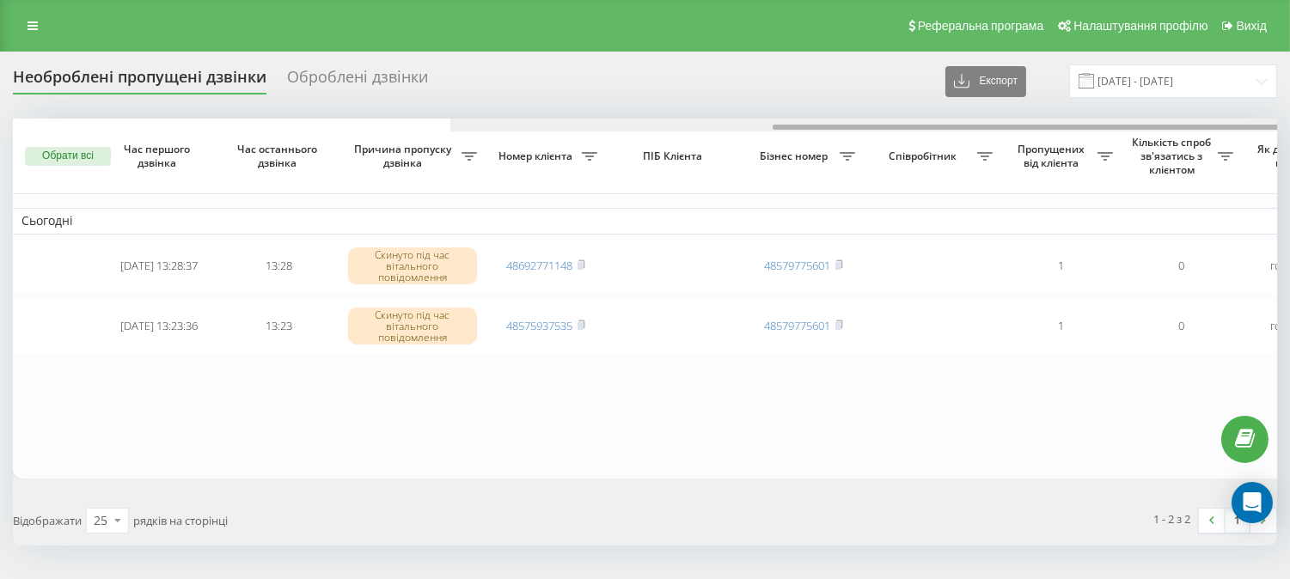
drag, startPoint x: 0, startPoint y: 0, endPoint x: 254, endPoint y: 109, distance: 276.8
click at [254, 109] on div "Необроблені пропущені дзвінки Оброблені дзвінки Експорт .csv .xlsx [DATE] - [DA…" at bounding box center [645, 304] width 1264 height 481
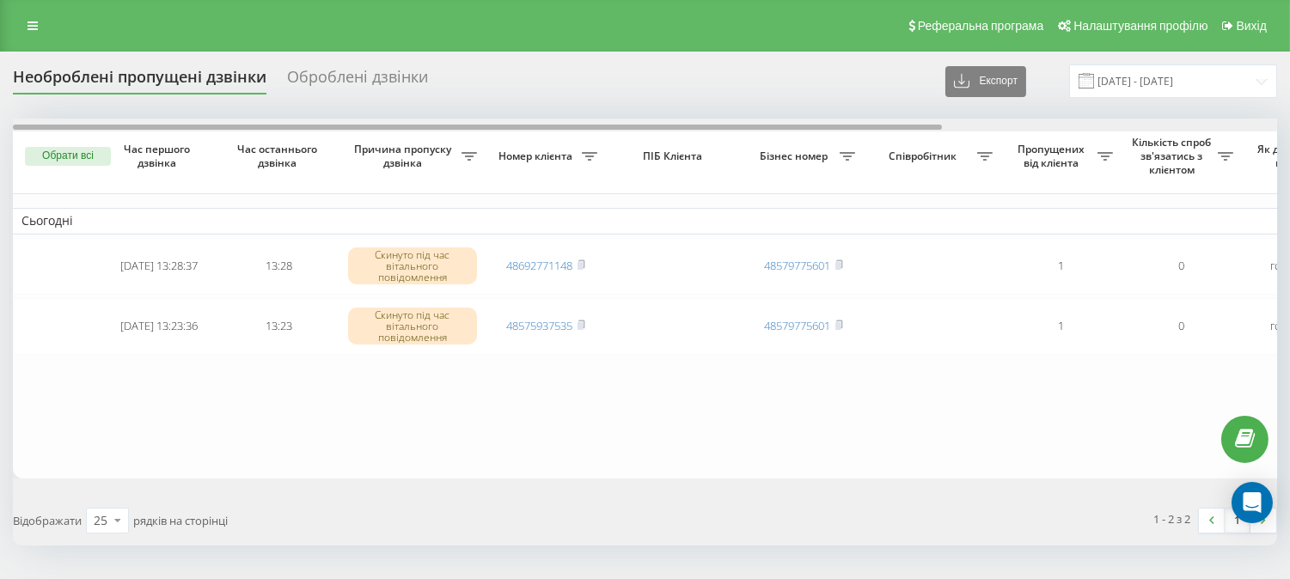
scroll to position [0, 454]
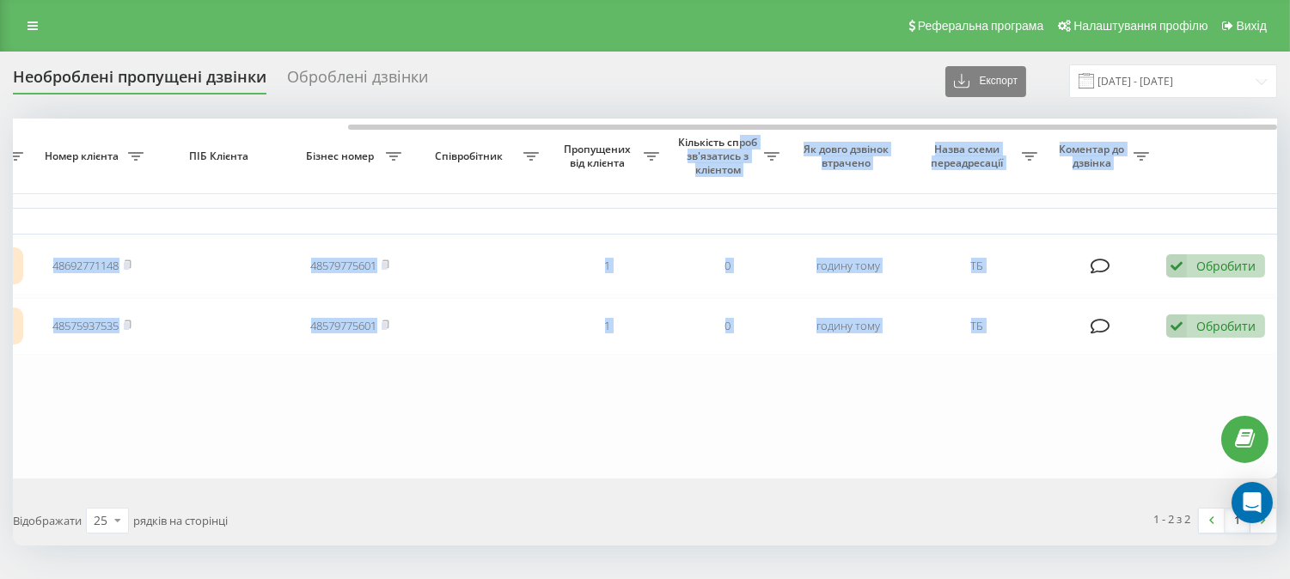
drag, startPoint x: 456, startPoint y: 124, endPoint x: 735, endPoint y: 143, distance: 279.0
click at [735, 143] on div "Обрати всі Час першого дзвінка Час останнього дзвінка Причина пропуску дзвінка …" at bounding box center [645, 298] width 1264 height 359
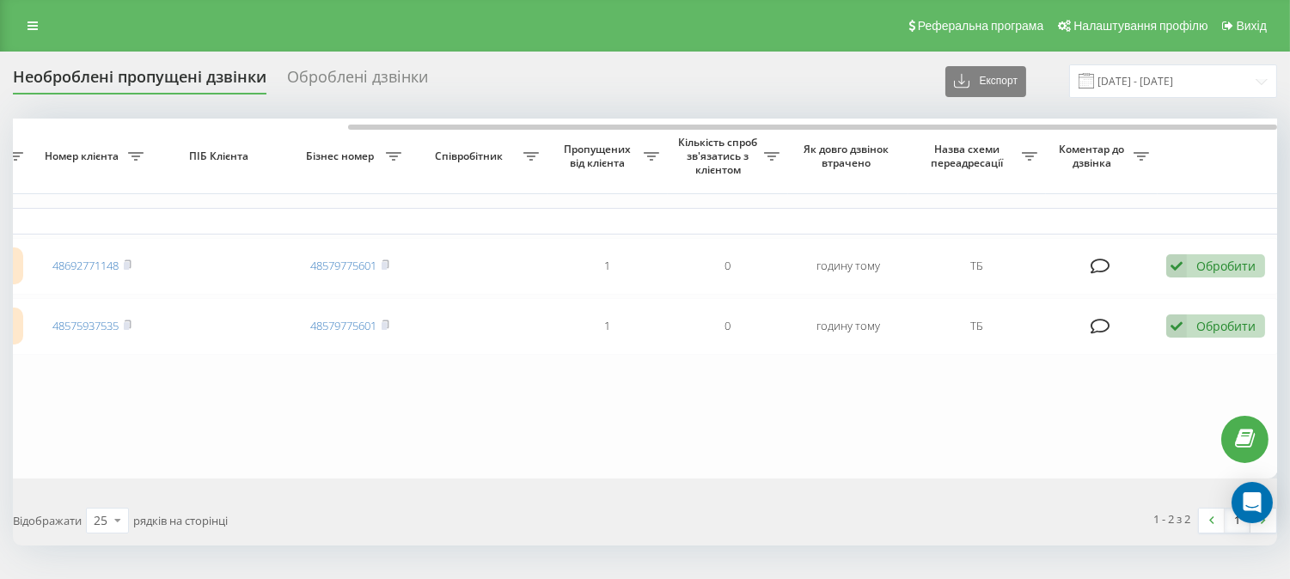
click at [666, 98] on div "Необроблені пропущені дзвінки Оброблені дзвінки Експорт .csv .xlsx [DATE] - [DA…" at bounding box center [645, 81] width 1264 height 34
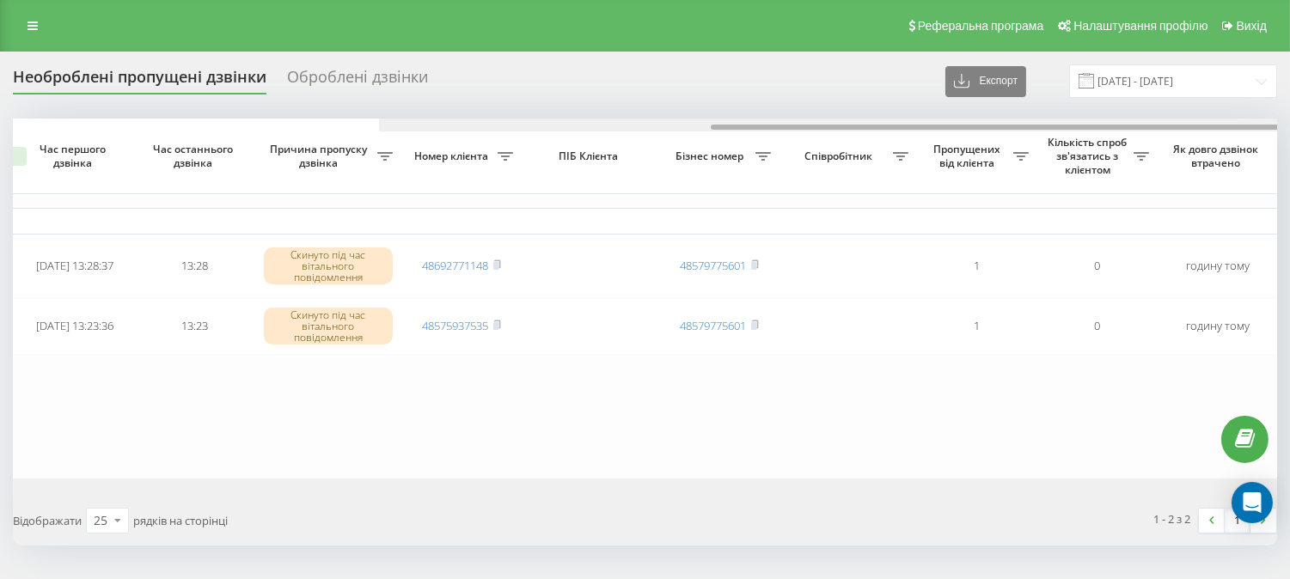
scroll to position [0, 0]
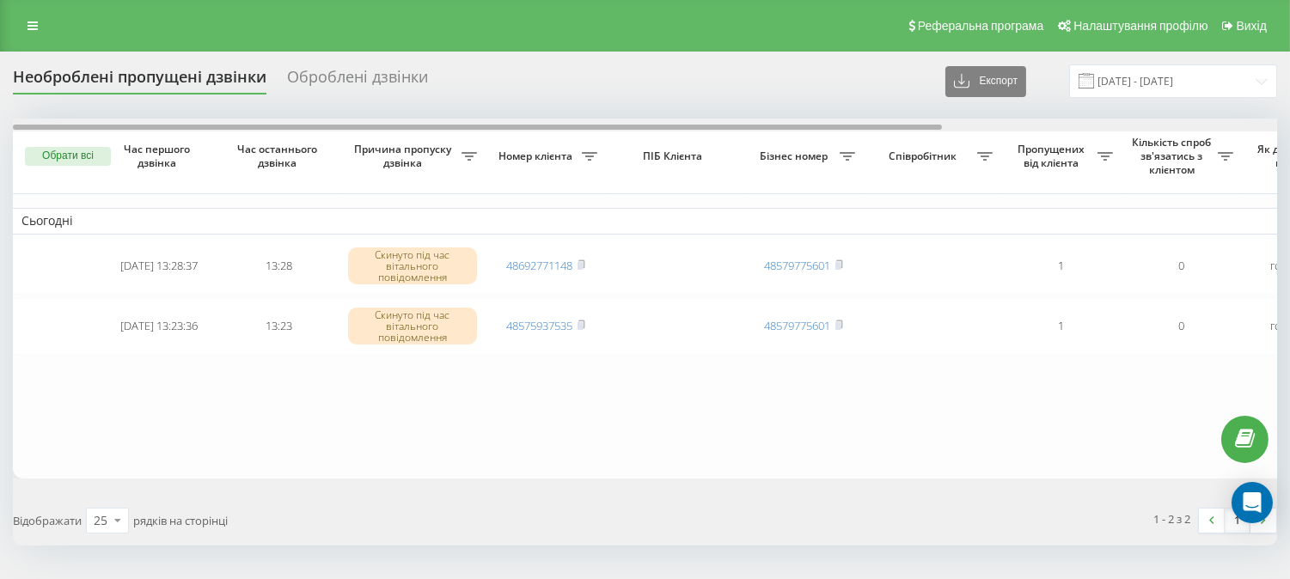
drag, startPoint x: 637, startPoint y: 129, endPoint x: 192, endPoint y: 133, distance: 444.3
click at [192, 133] on div "Обрати всі Час першого дзвінка Час останнього дзвінка Причина пропуску дзвінка …" at bounding box center [645, 298] width 1264 height 359
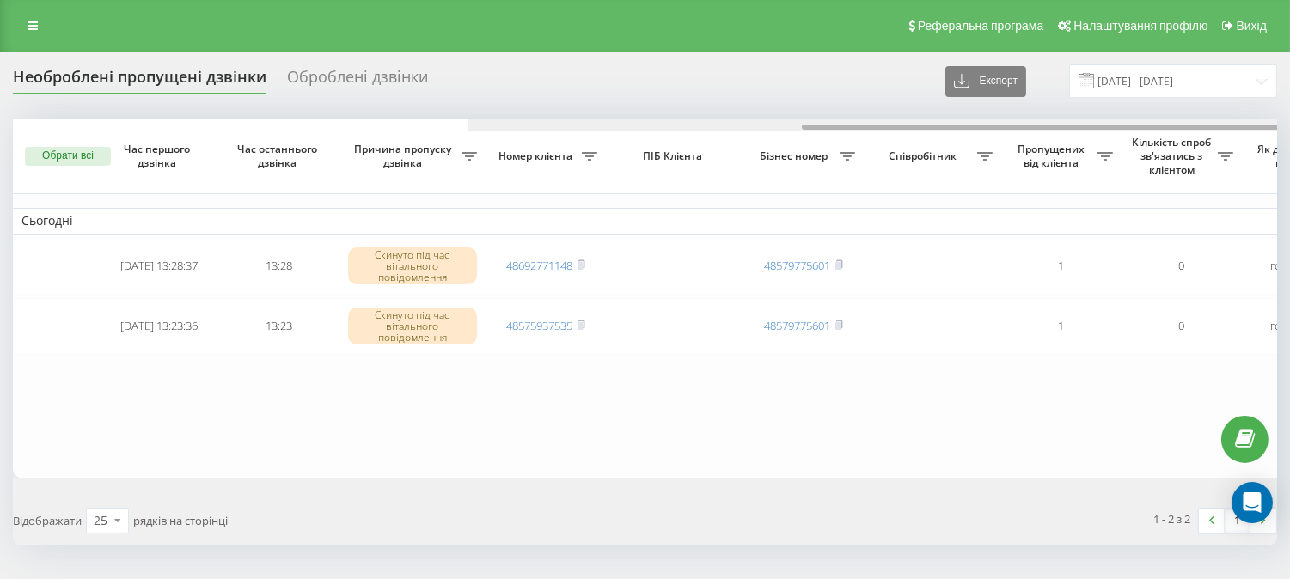
click at [327, 110] on div "Необроблені пропущені дзвінки Оброблені дзвінки Експорт .csv .xlsx [DATE] - [DA…" at bounding box center [645, 304] width 1264 height 481
drag, startPoint x: 492, startPoint y: 129, endPoint x: 261, endPoint y: 72, distance: 237.2
click at [261, 72] on div "Необроблені пропущені дзвінки Оброблені дзвінки Експорт .csv .xlsx [DATE] - [DA…" at bounding box center [645, 304] width 1264 height 481
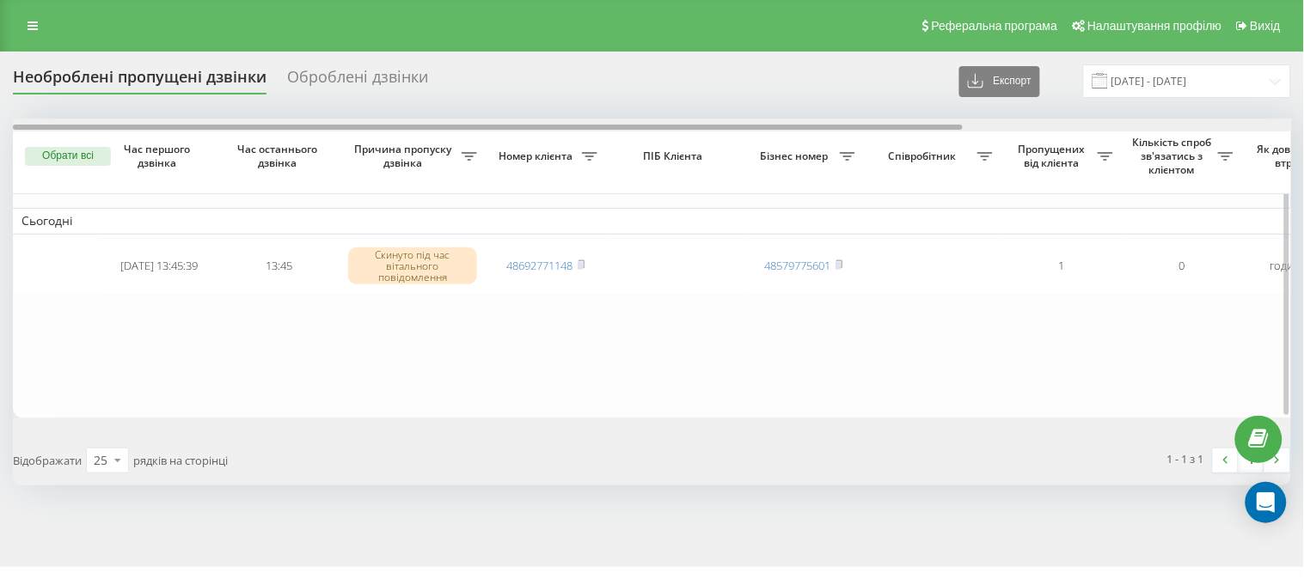
drag, startPoint x: 396, startPoint y: 129, endPoint x: 246, endPoint y: 156, distance: 152.7
click at [246, 156] on div "Обрати всі Час першого дзвінка Час останнього дзвінка Причина пропуску дзвінка …" at bounding box center [652, 268] width 1278 height 299
drag, startPoint x: 399, startPoint y: 126, endPoint x: 177, endPoint y: 131, distance: 221.8
click at [177, 131] on div at bounding box center [652, 125] width 1278 height 13
